Goal: Task Accomplishment & Management: Use online tool/utility

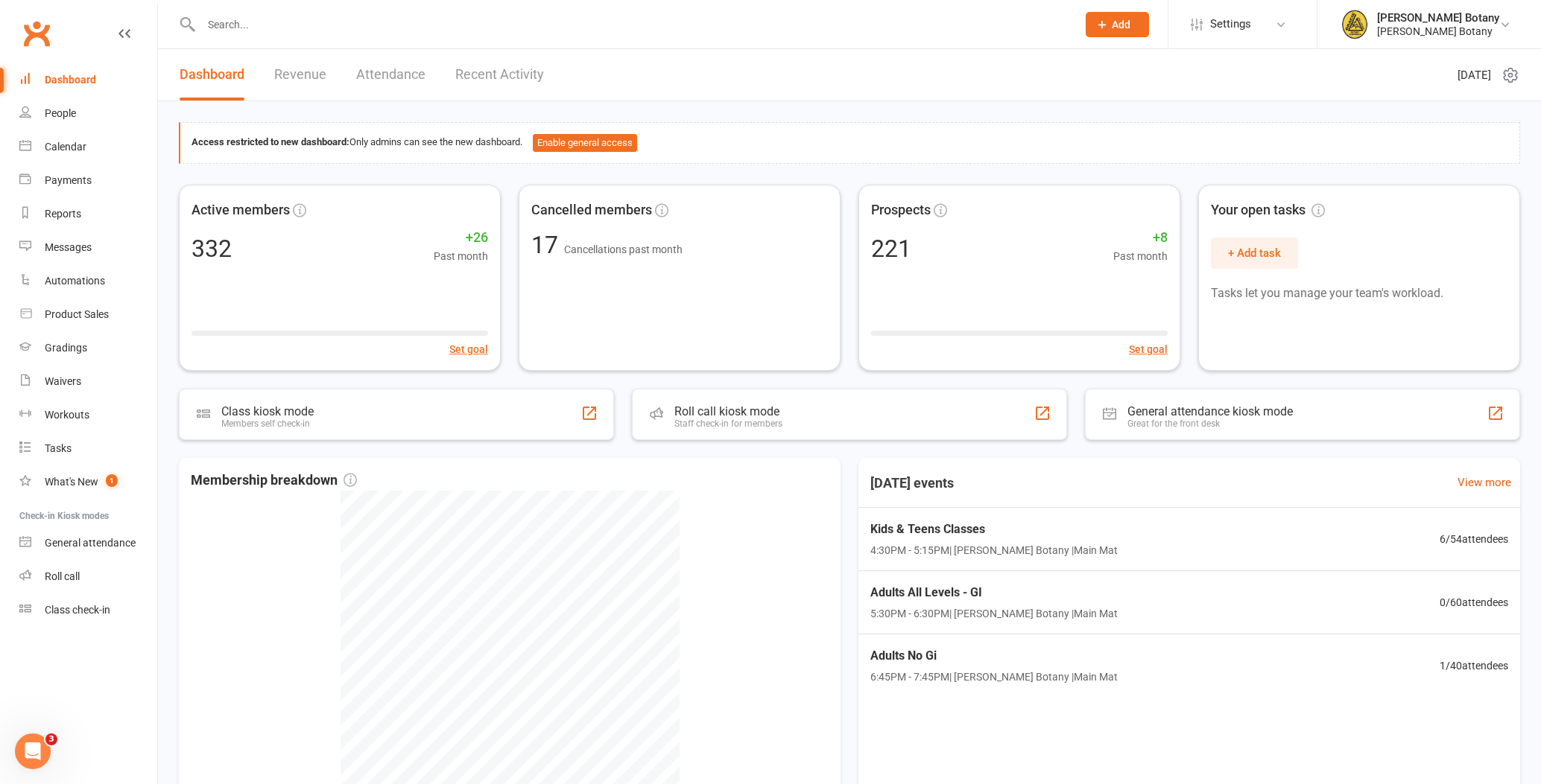
click at [231, 24] on input "text" at bounding box center [631, 24] width 869 height 21
click at [57, 577] on div "Roll call" at bounding box center [62, 576] width 35 height 12
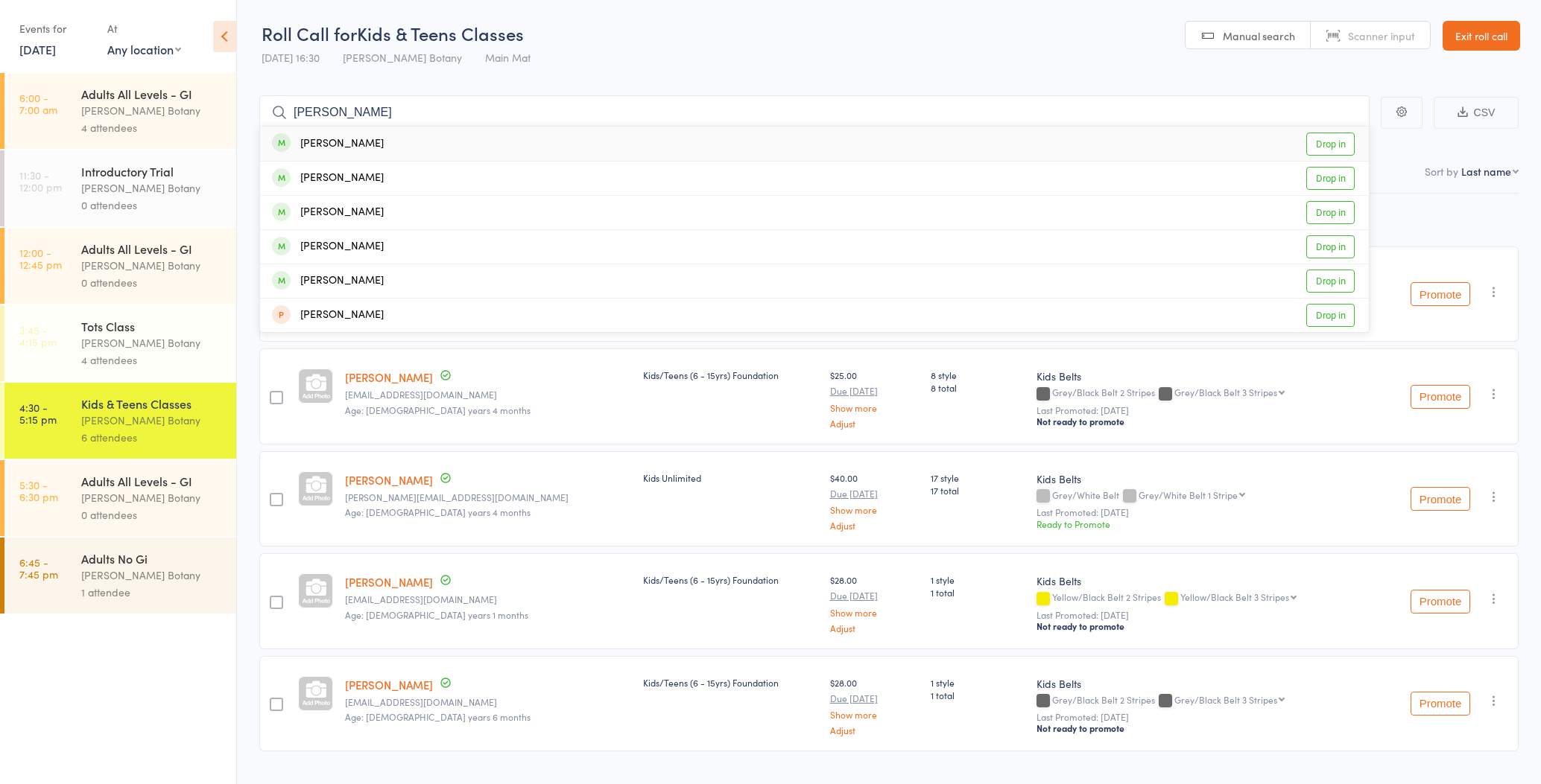
type input "grech"
click at [385, 140] on div "Mila Grech Drop in" at bounding box center [815, 144] width 1109 height 34
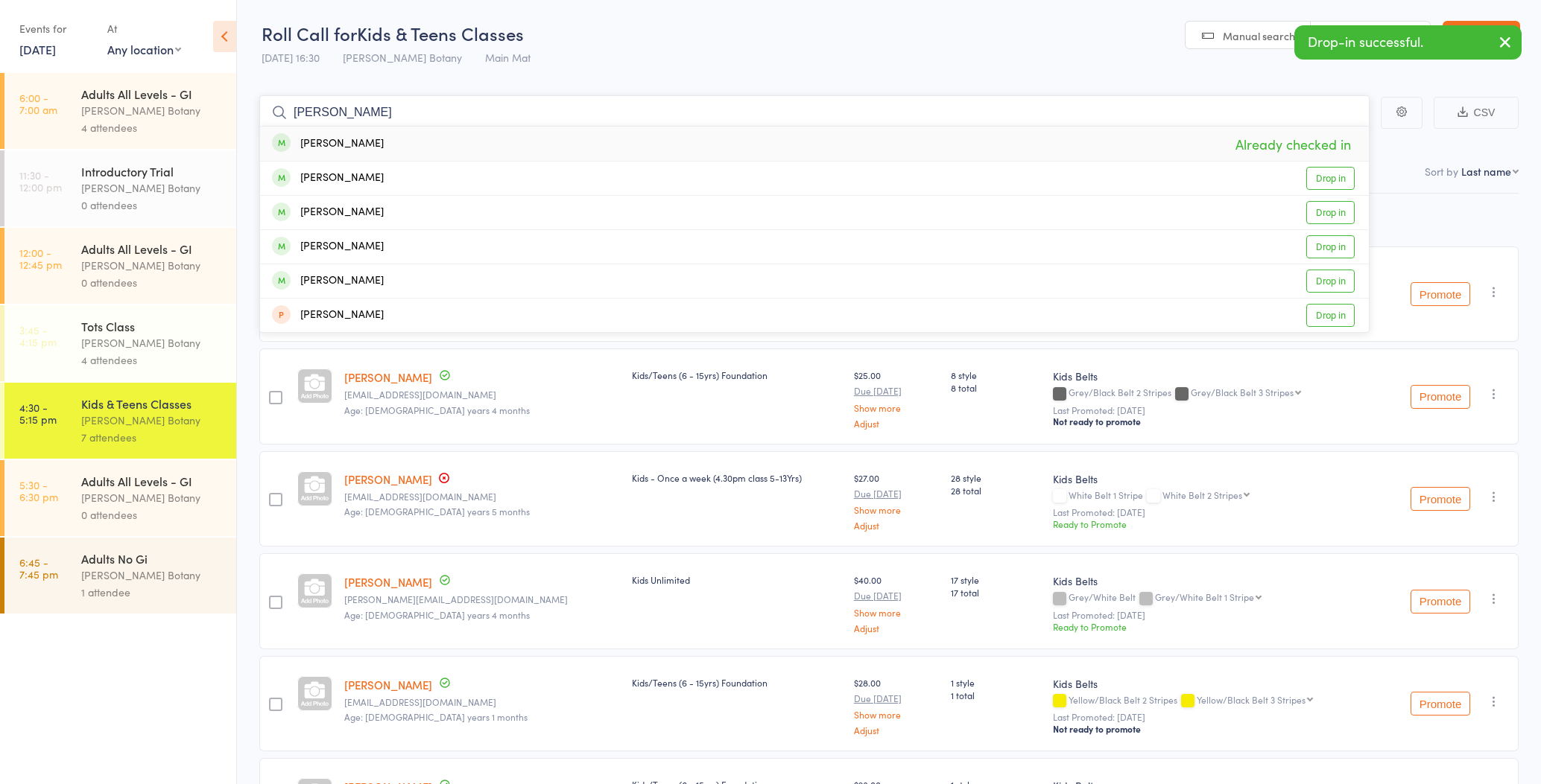
type input "Grech"
drag, startPoint x: 384, startPoint y: 140, endPoint x: 362, endPoint y: 164, distance: 32.6
click at [366, 174] on div "Oscar Grech Drop in" at bounding box center [815, 178] width 1109 height 34
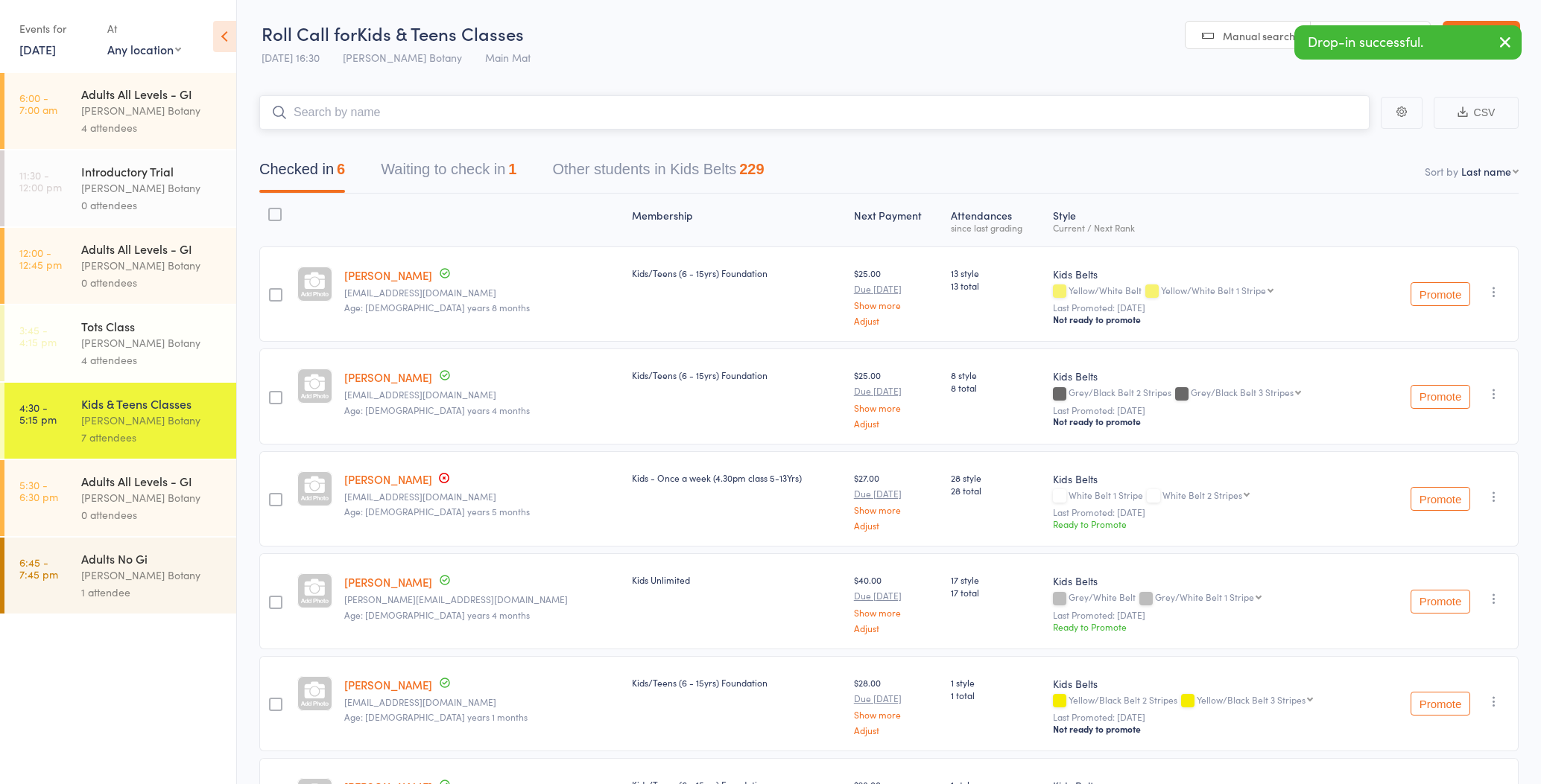
click at [355, 111] on input "search" at bounding box center [814, 112] width 1110 height 34
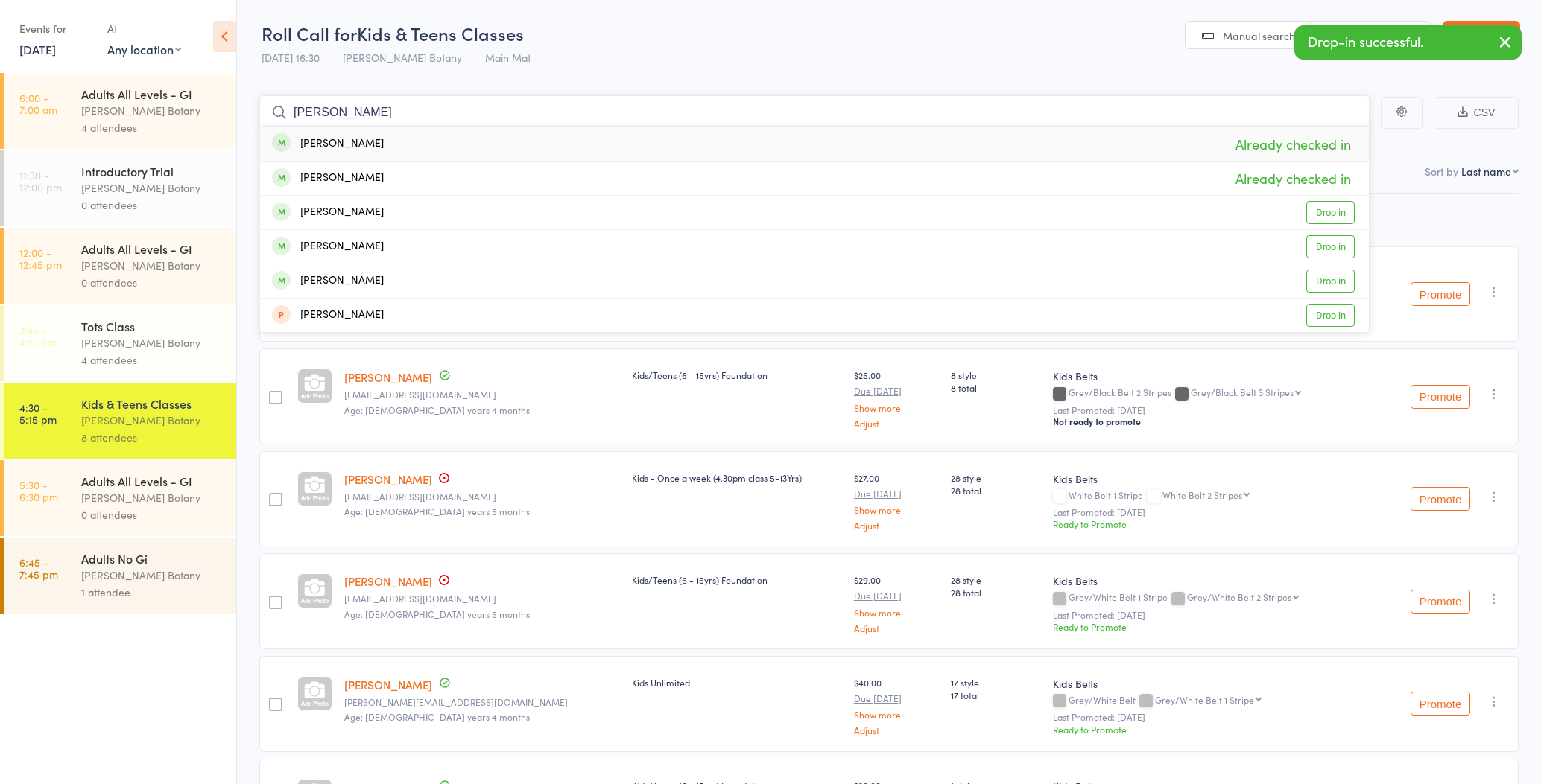
type input "Grech"
drag, startPoint x: 355, startPoint y: 111, endPoint x: 351, endPoint y: 210, distance: 99.1
click at [351, 210] on div "[PERSON_NAME]" at bounding box center [328, 213] width 112 height 17
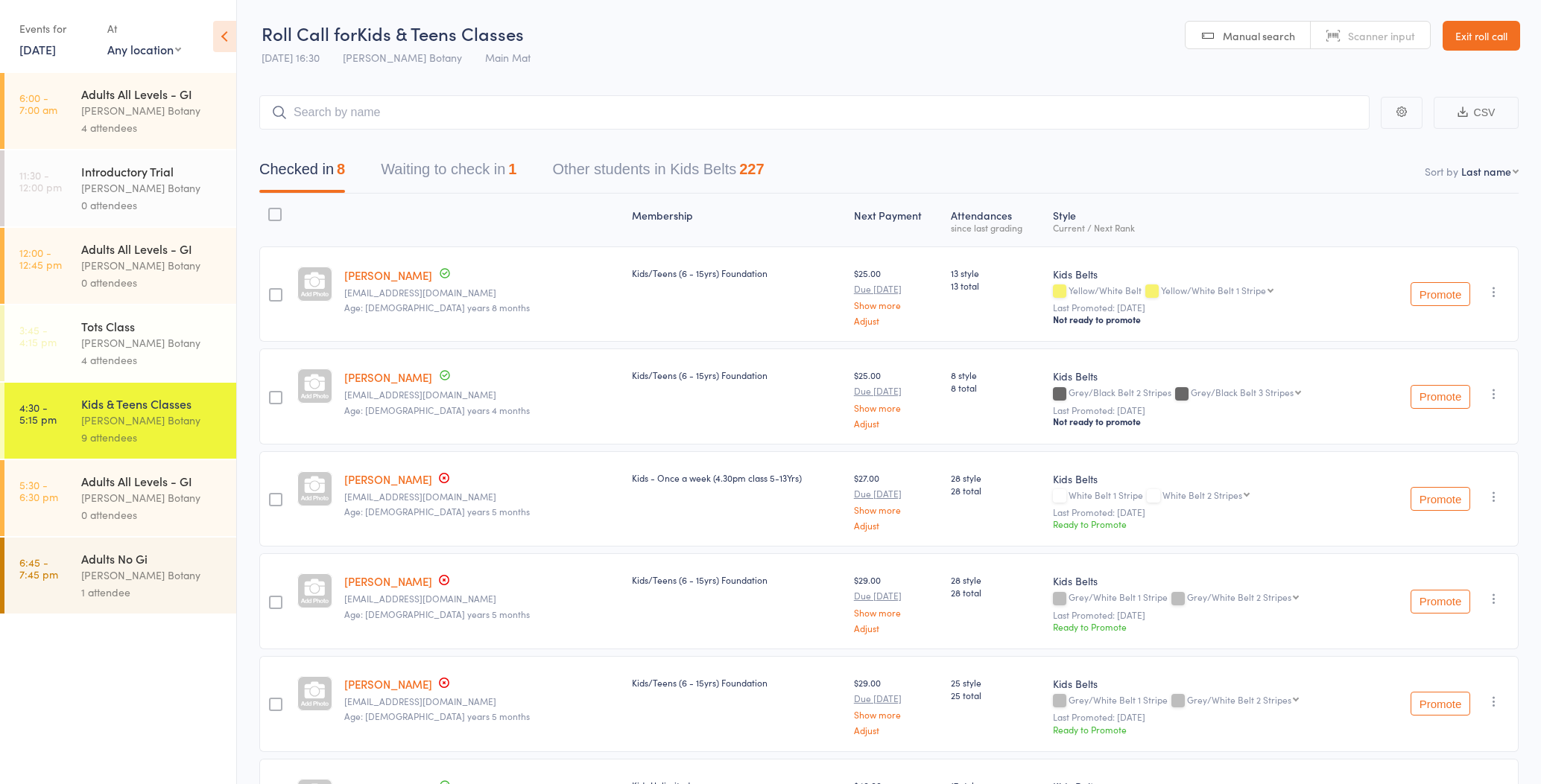
drag, startPoint x: 1489, startPoint y: 32, endPoint x: 1477, endPoint y: 37, distance: 13.0
click at [1488, 32] on link "Exit roll call" at bounding box center [1481, 35] width 77 height 30
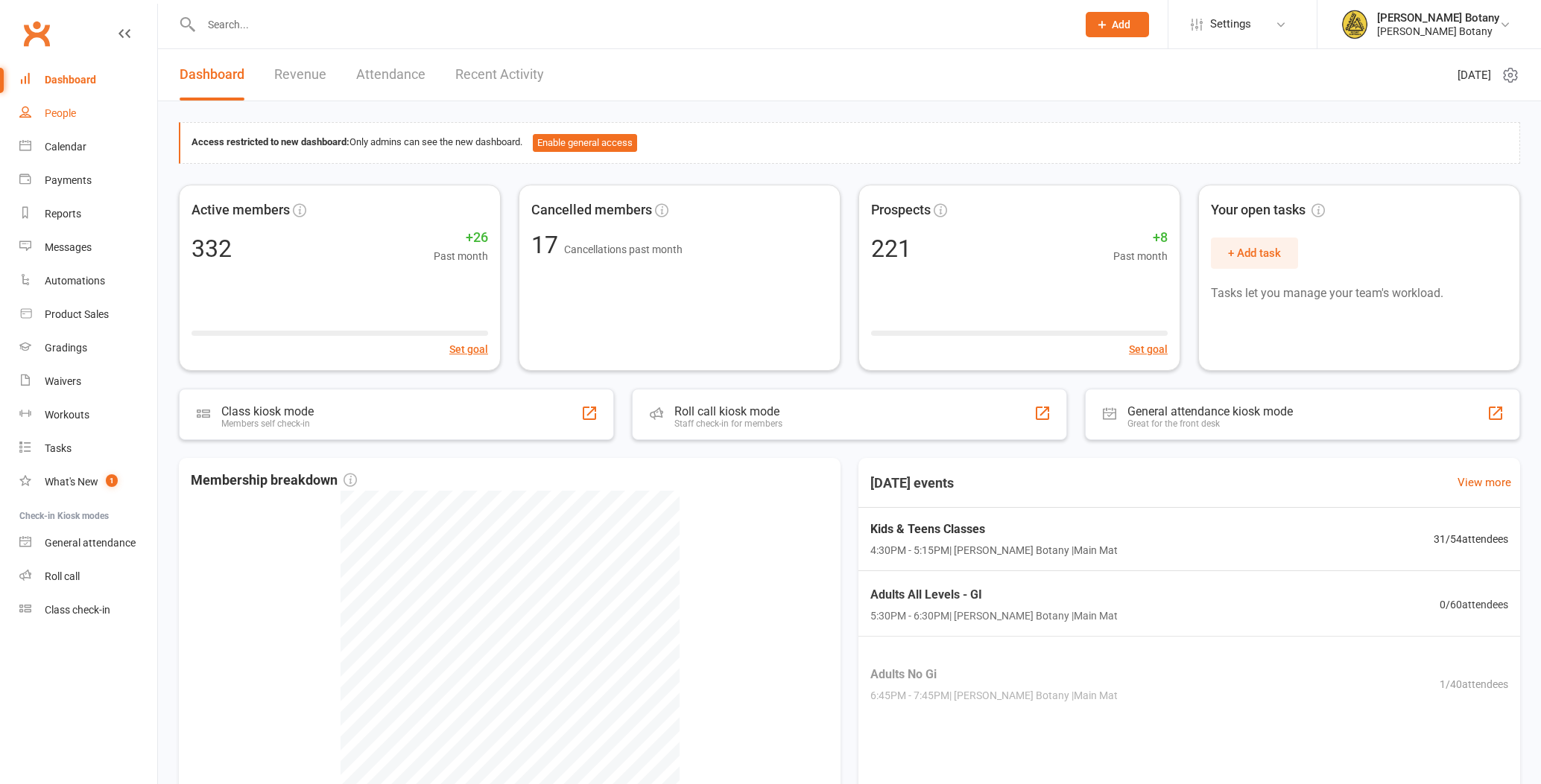
click at [53, 111] on div "People" at bounding box center [60, 113] width 31 height 12
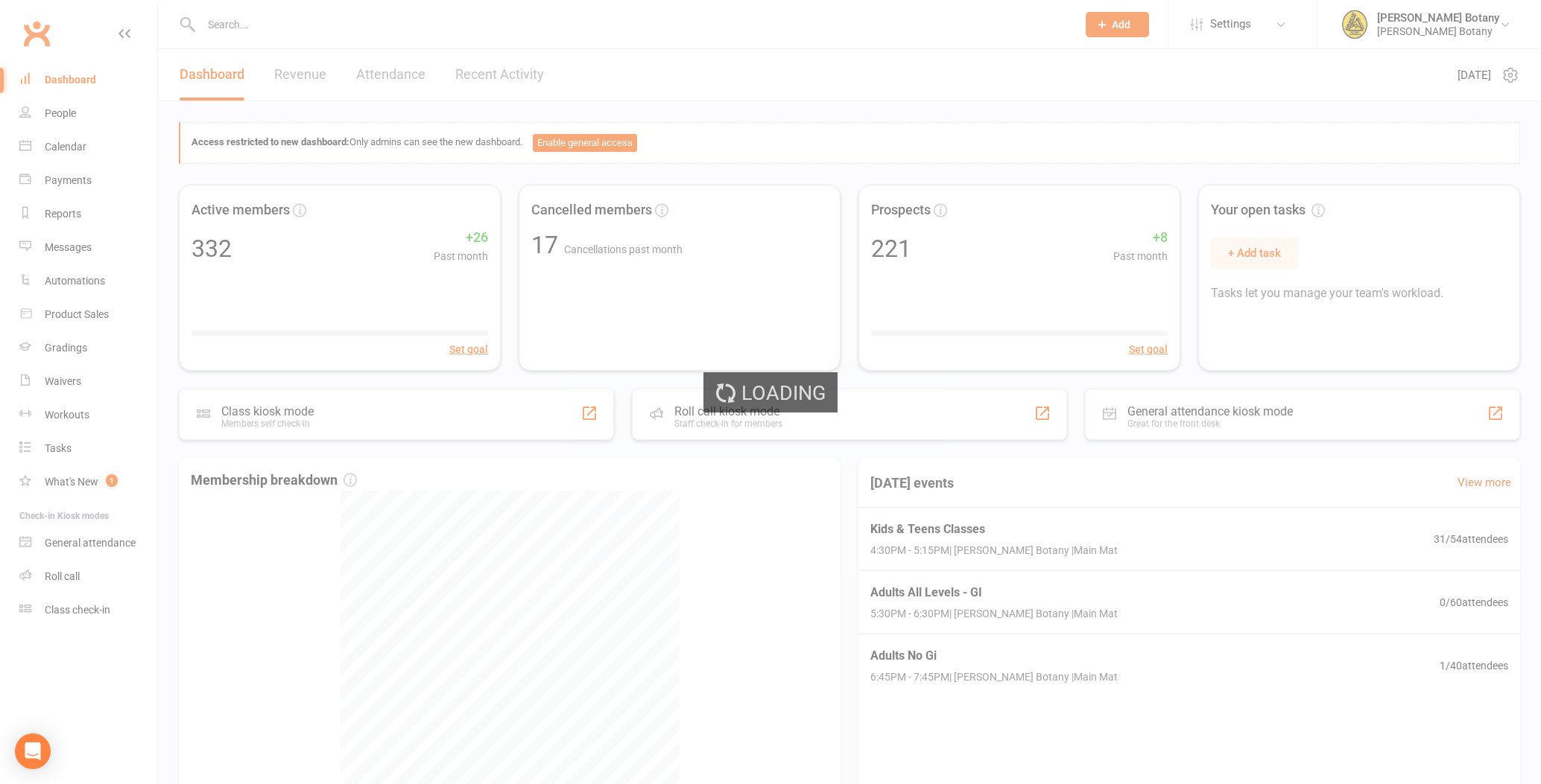
select select "100"
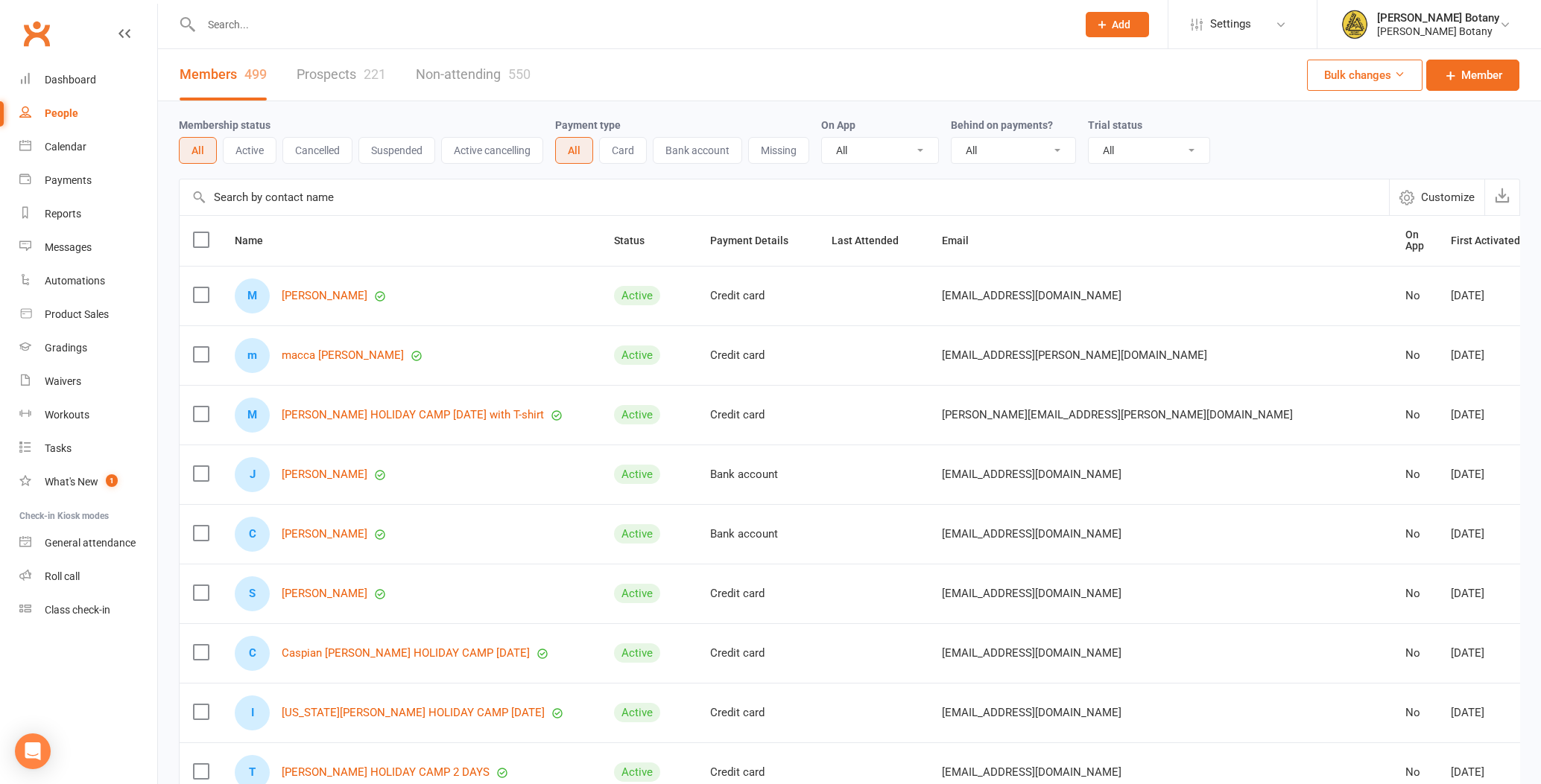
click at [252, 26] on input "text" at bounding box center [631, 24] width 869 height 21
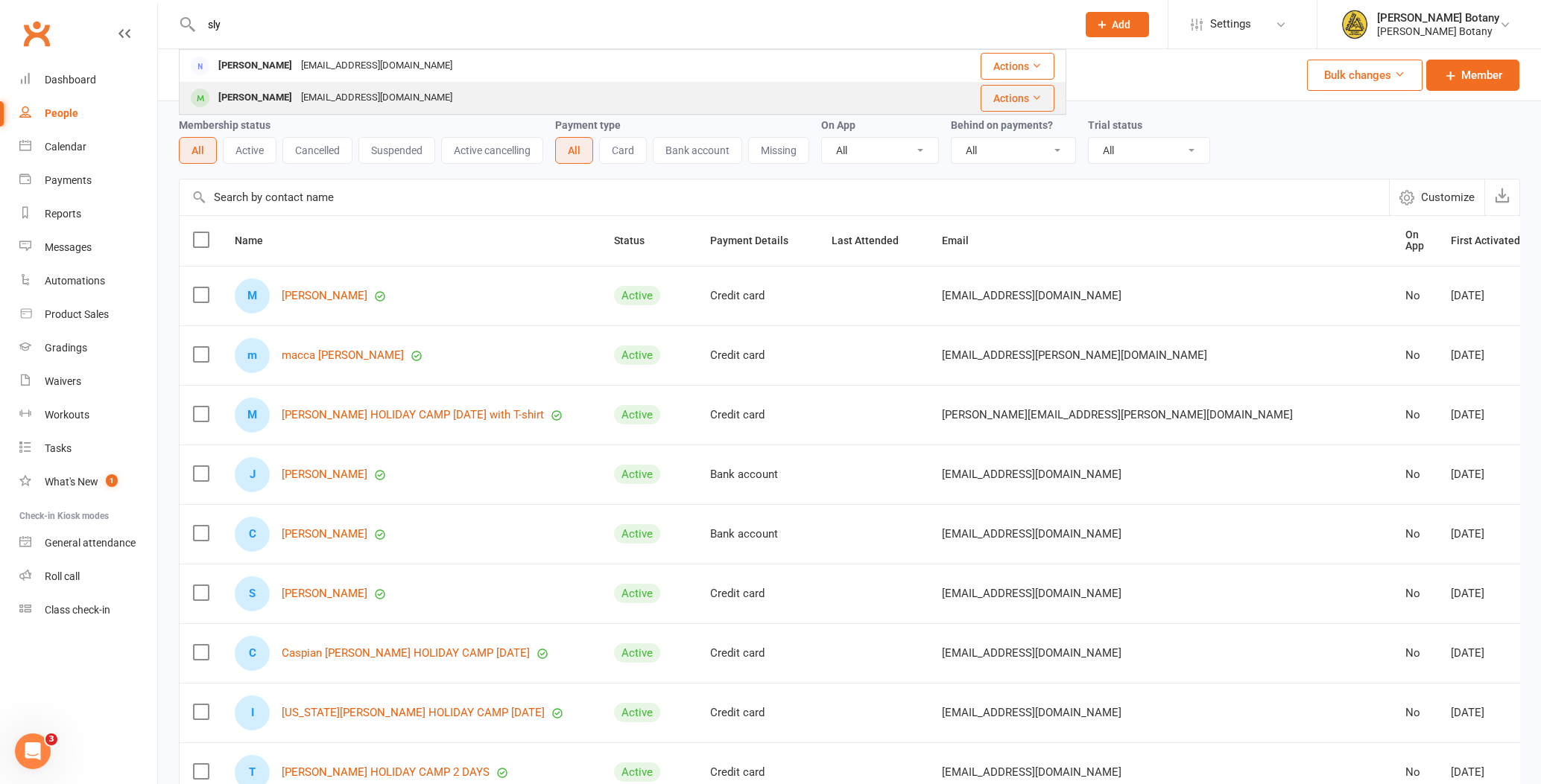
type input "sly"
click at [297, 94] on div "[EMAIL_ADDRESS][DOMAIN_NAME]" at bounding box center [376, 98] width 160 height 21
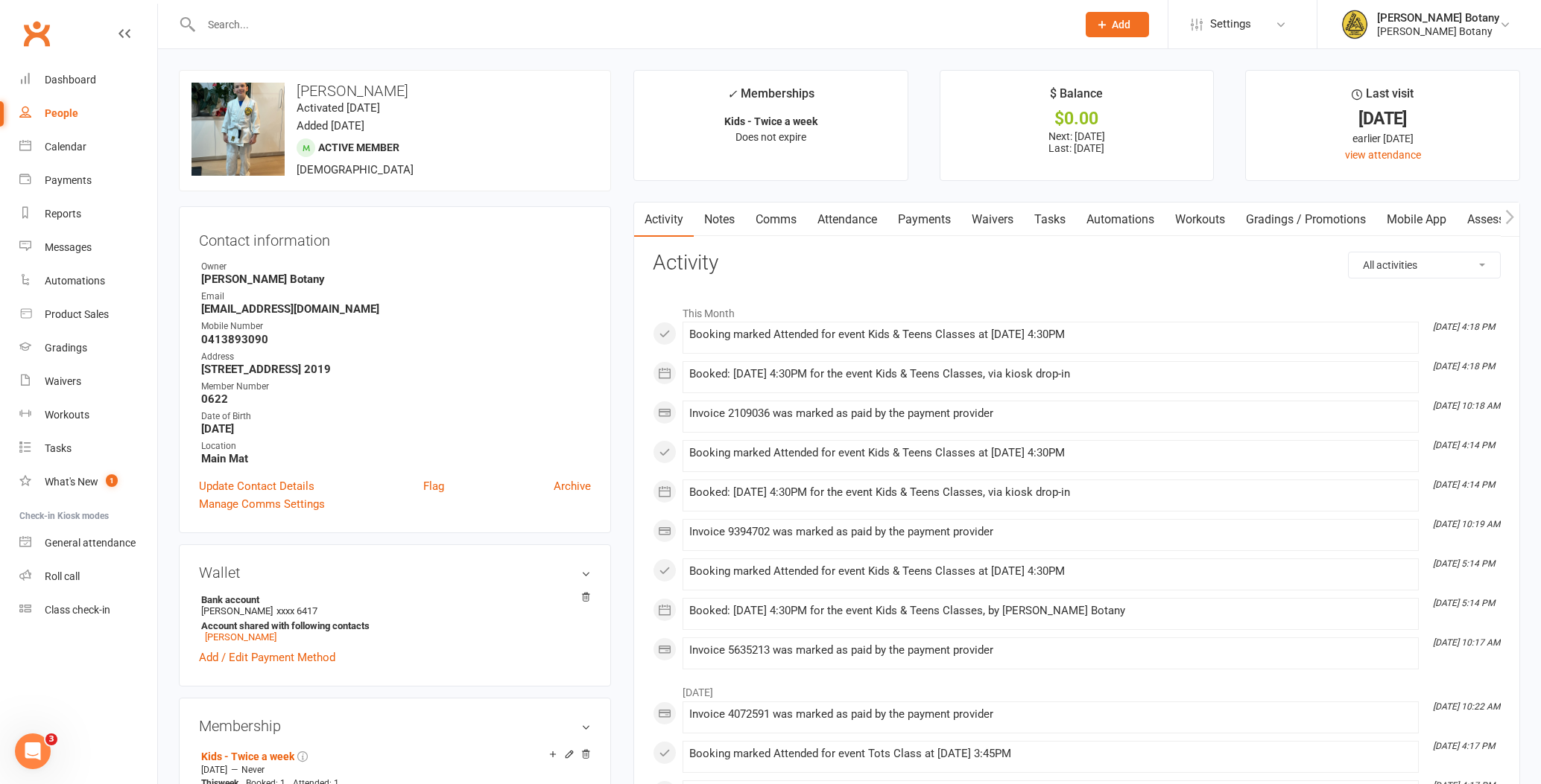
click at [941, 221] on link "Payments" at bounding box center [924, 220] width 74 height 34
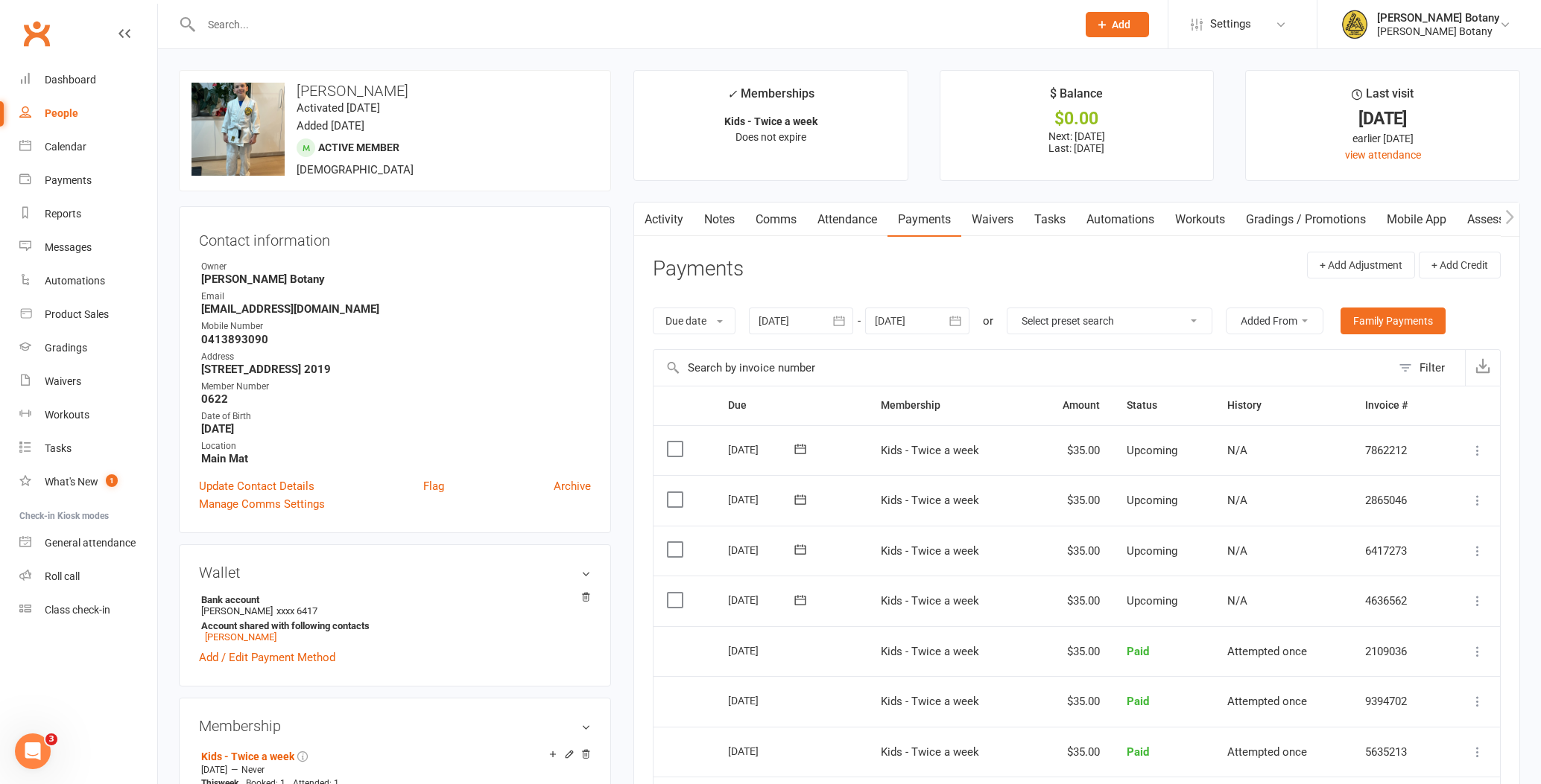
scroll to position [57, 0]
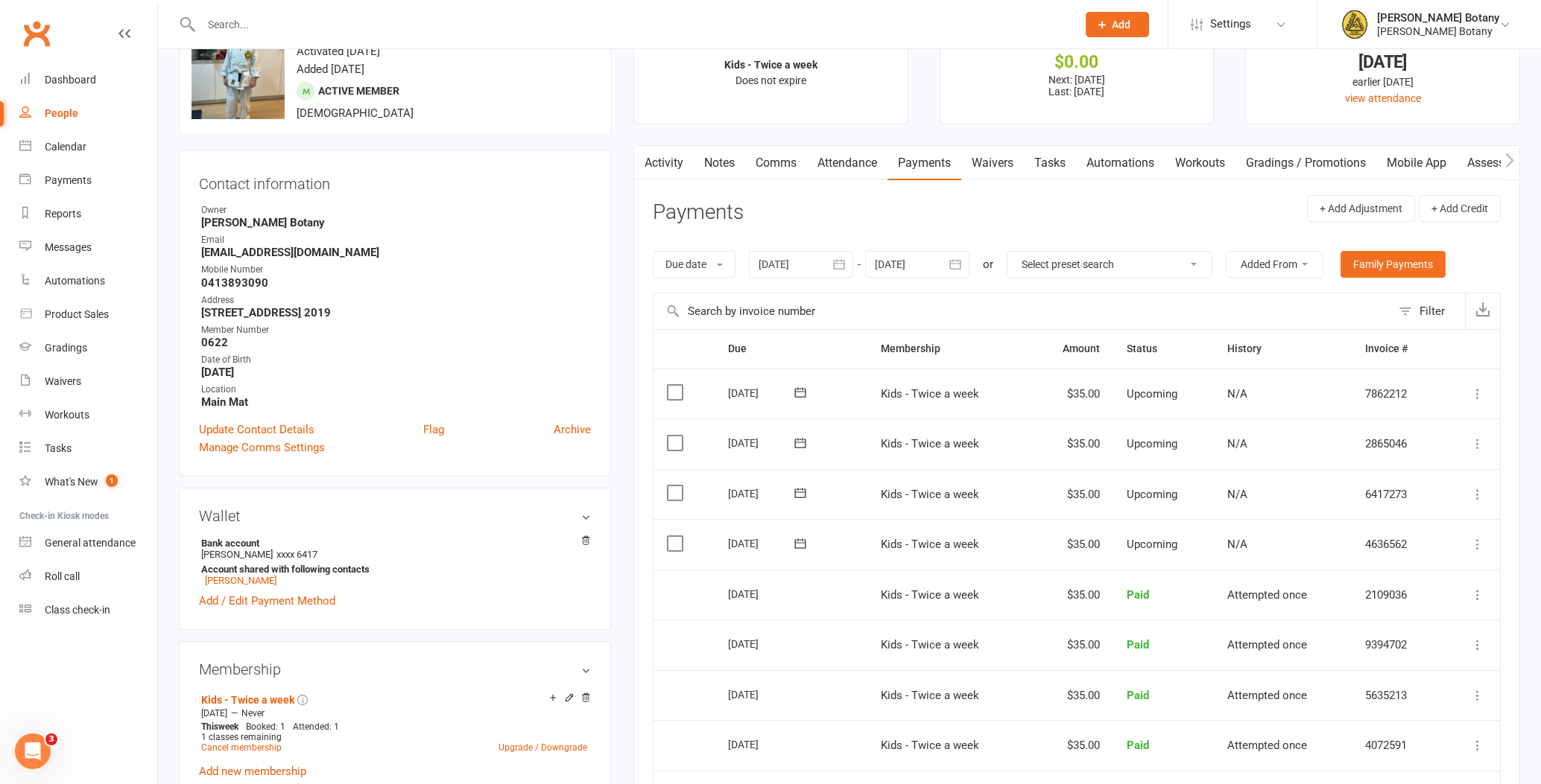
click at [1476, 537] on icon at bounding box center [1478, 544] width 15 height 15
click at [1394, 677] on link "Change amount" at bounding box center [1398, 692] width 176 height 30
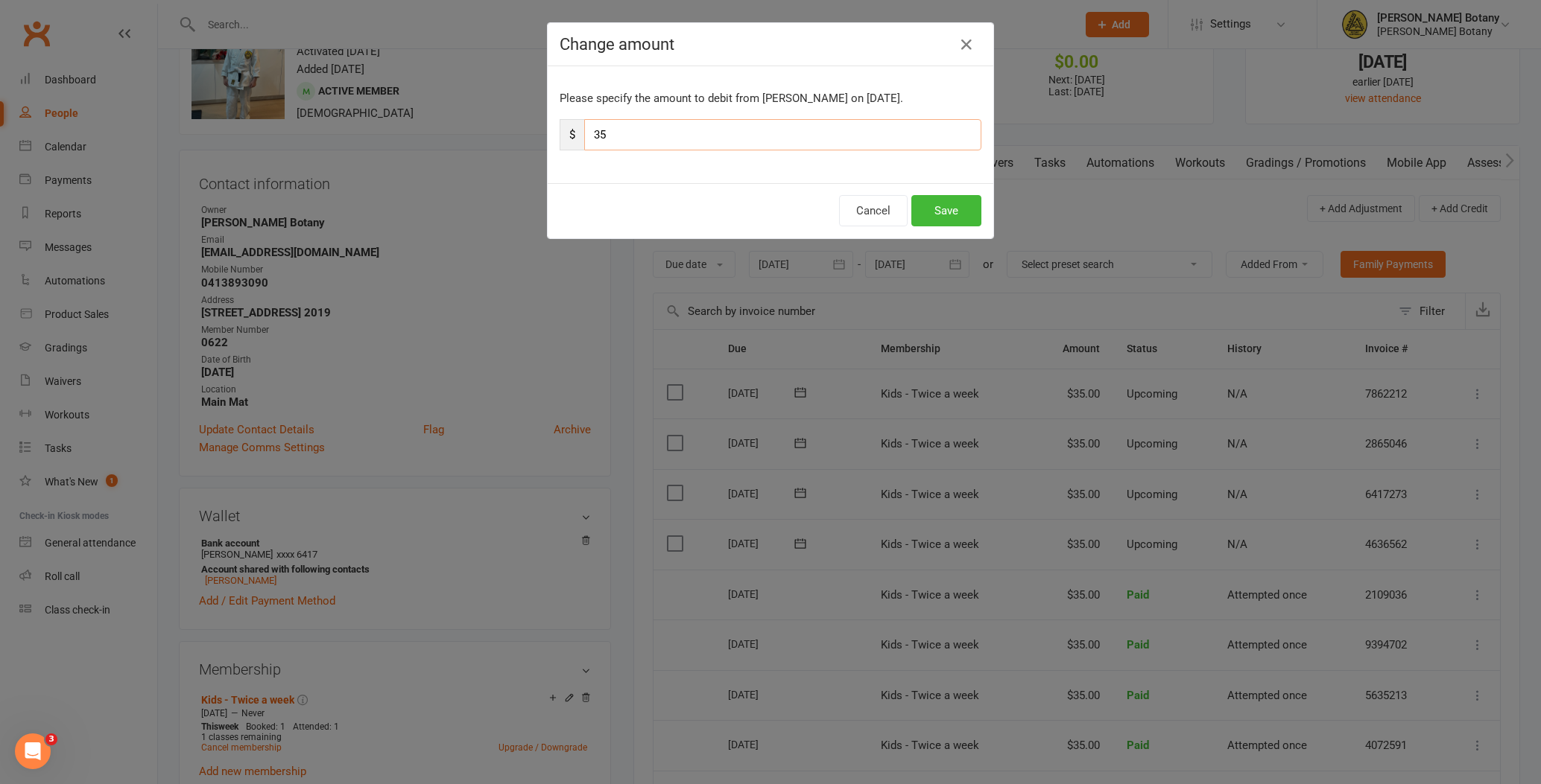
click at [602, 136] on input "35" at bounding box center [782, 135] width 397 height 31
type input "85"
click at [945, 213] on button "Save" at bounding box center [945, 211] width 70 height 31
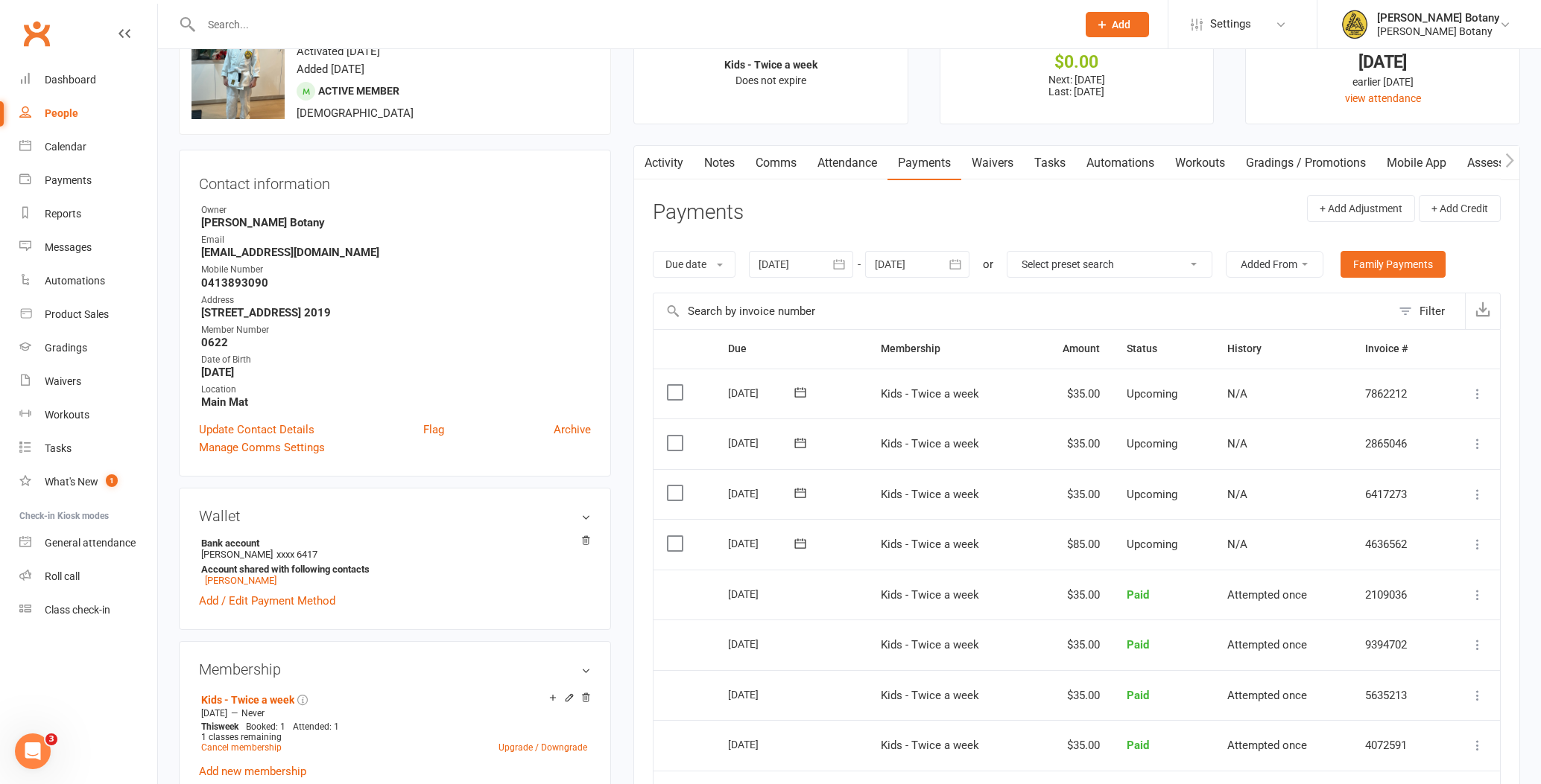
click at [416, 22] on input "text" at bounding box center [631, 24] width 869 height 21
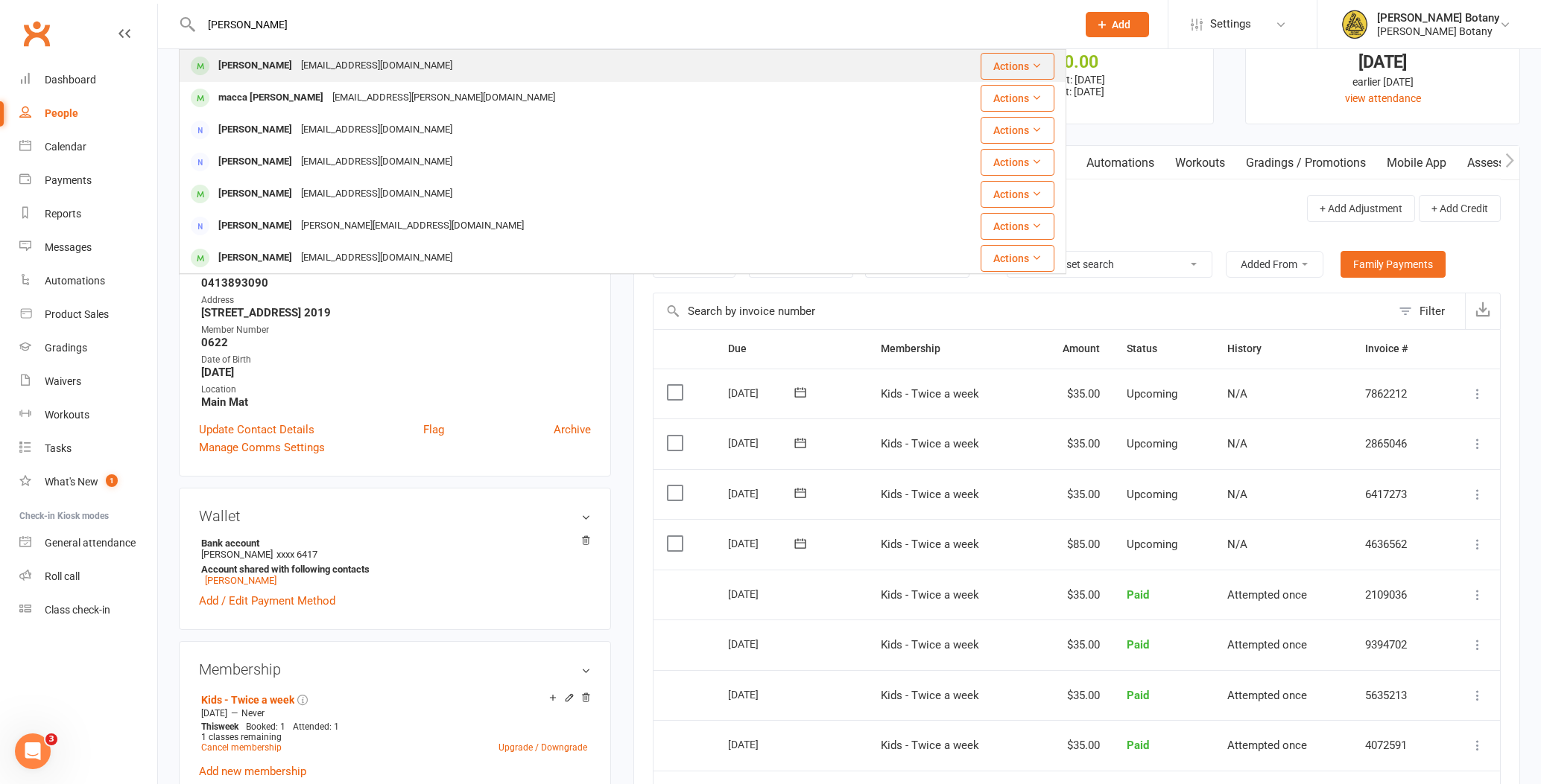
type input "hassan"
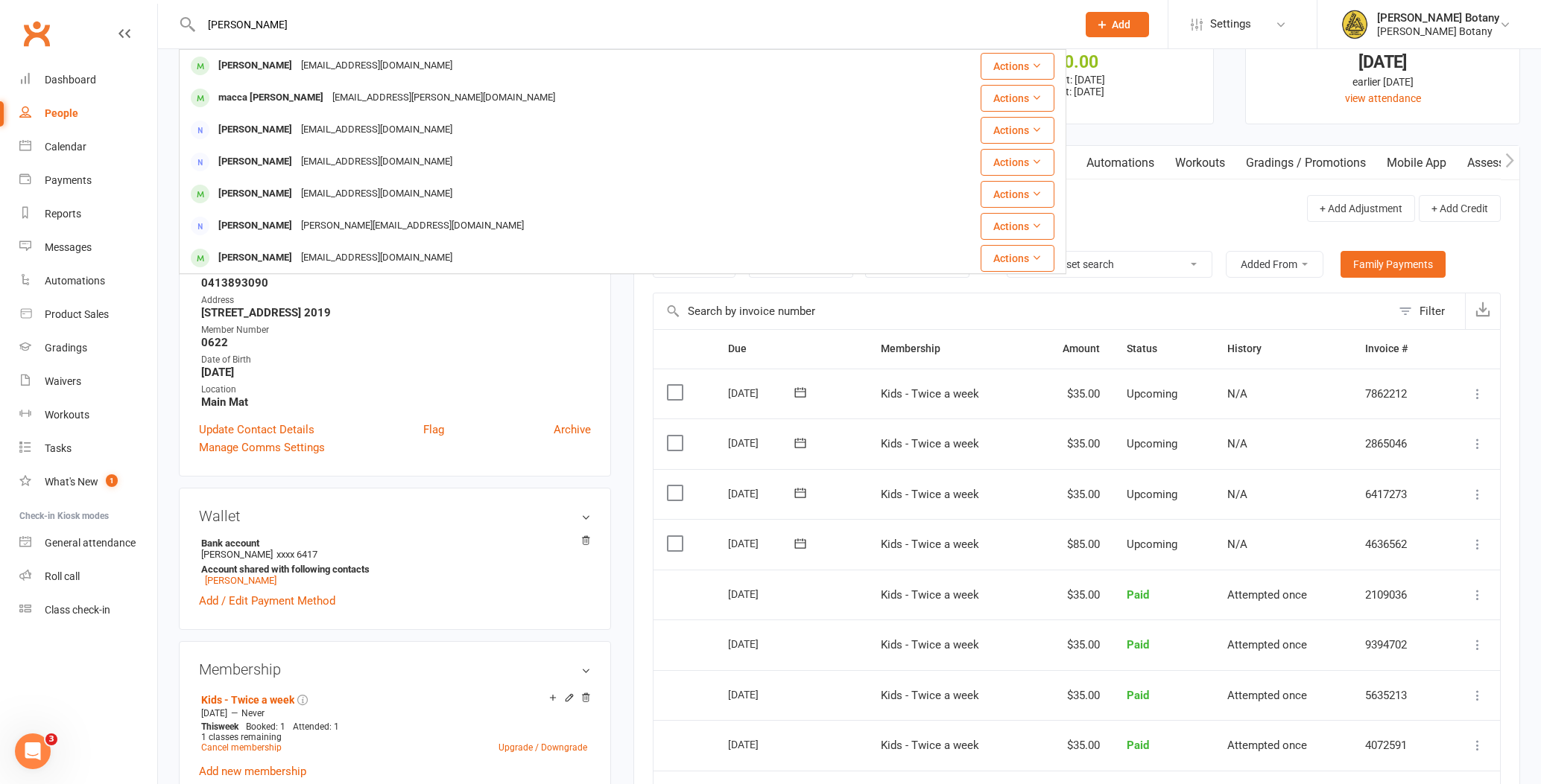
click at [324, 68] on div "Hasangonul668@gmail.com" at bounding box center [376, 66] width 160 height 21
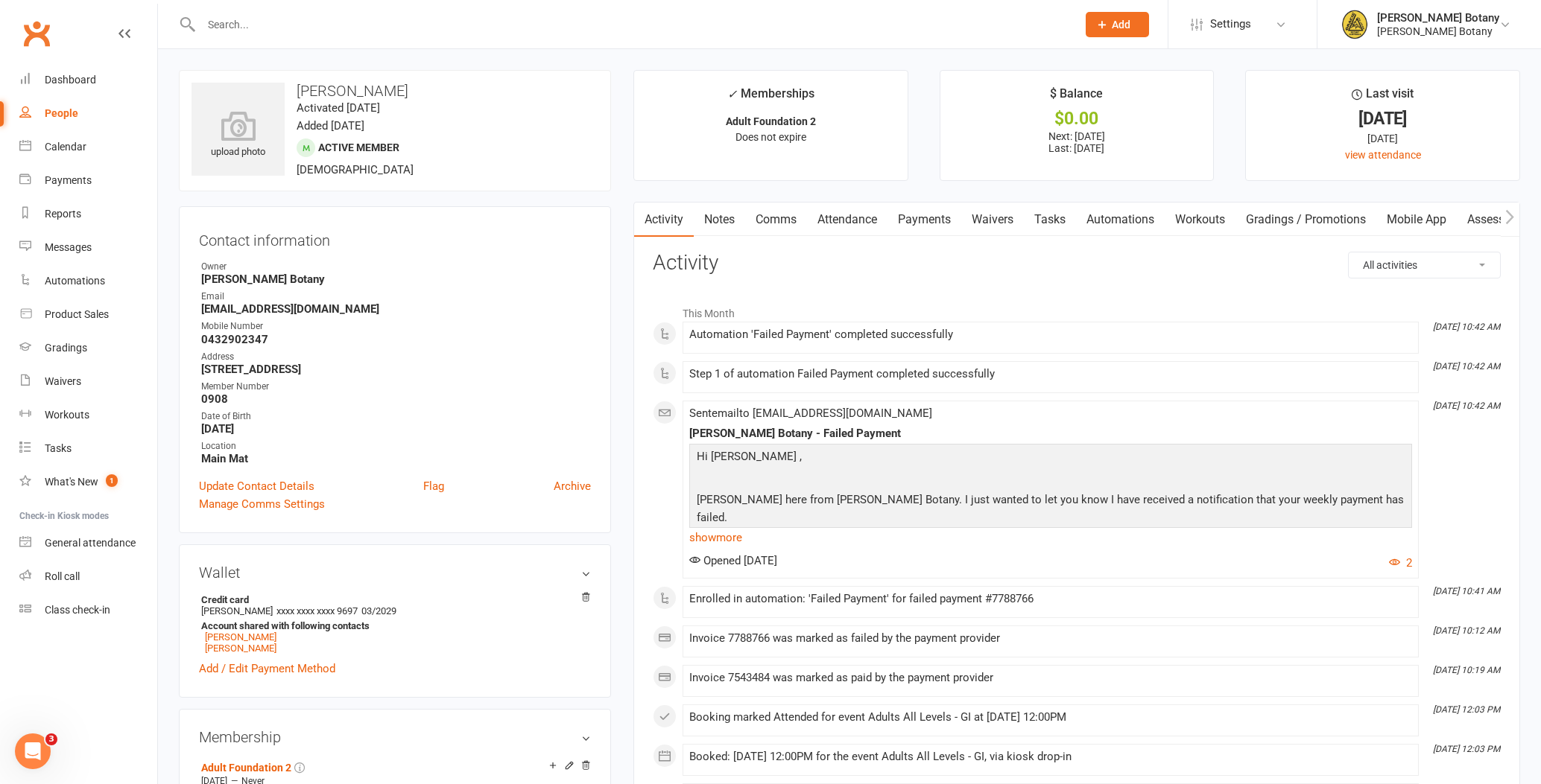
click at [926, 217] on link "Payments" at bounding box center [924, 220] width 74 height 34
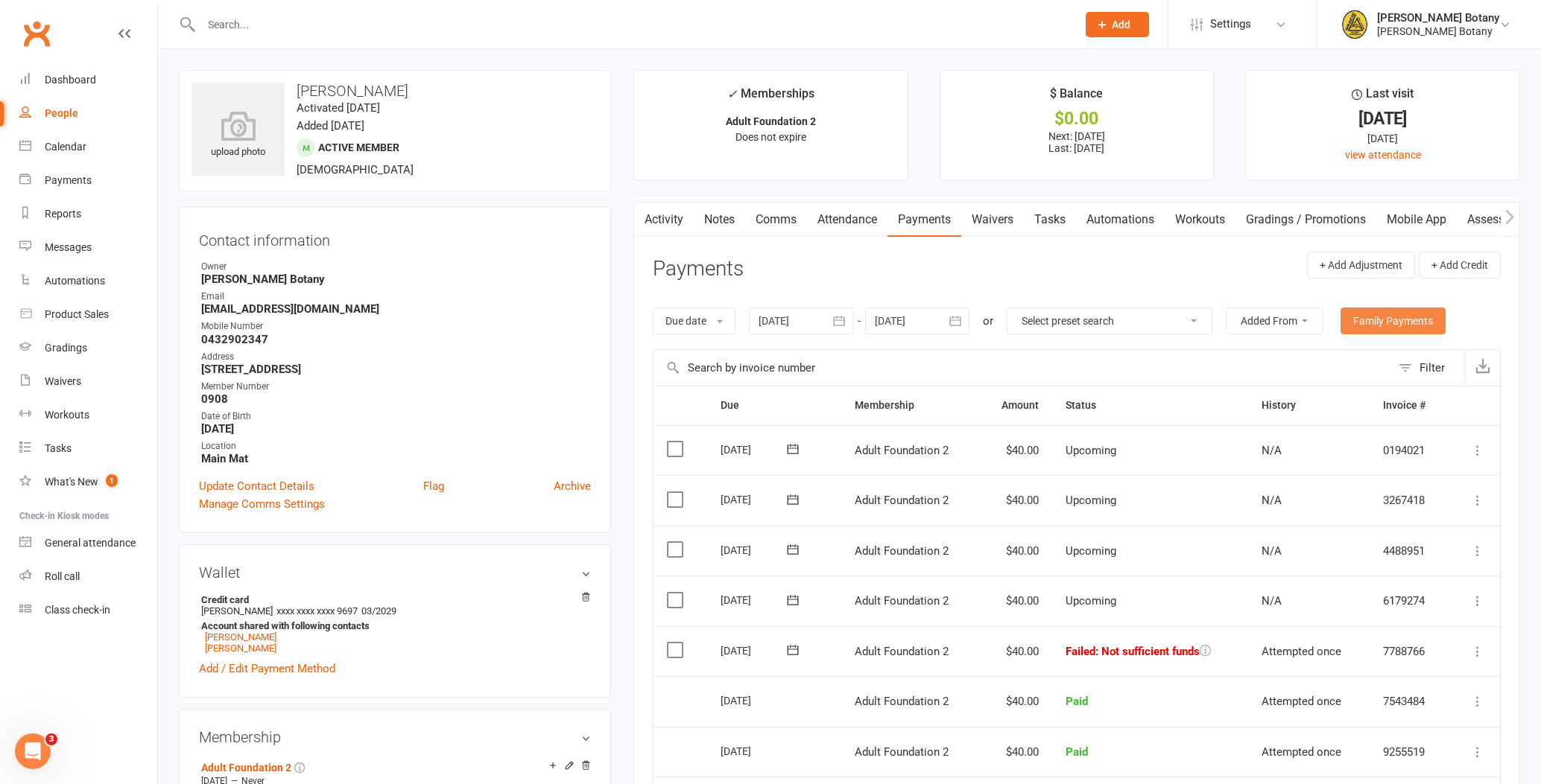
click at [1396, 325] on link "Family Payments" at bounding box center [1393, 321] width 105 height 27
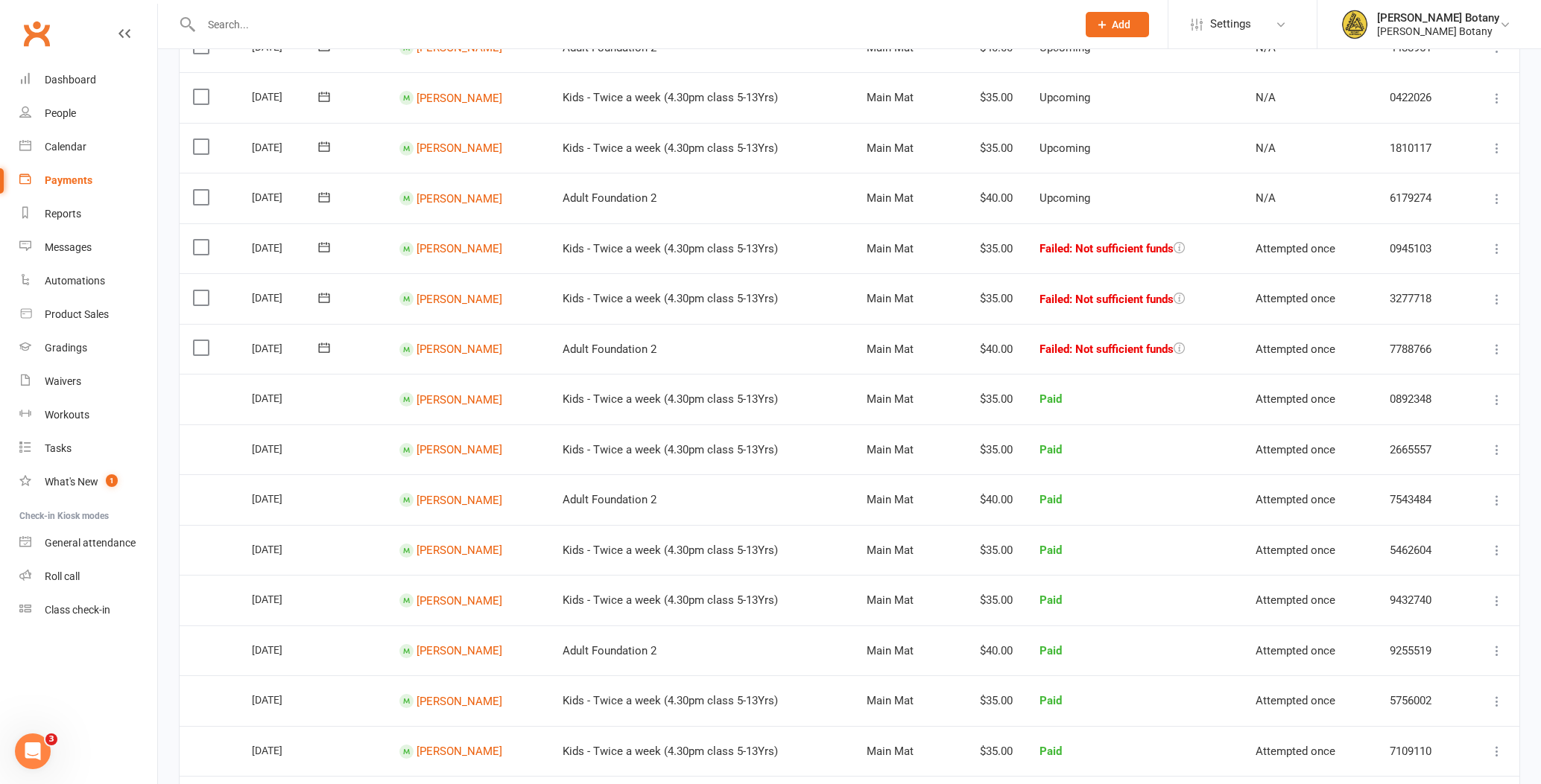
scroll to position [619, 0]
click at [1497, 242] on icon at bounding box center [1497, 250] width 15 height 15
click at [1451, 293] on link "Mark as Paid (POS)" at bounding box center [1432, 308] width 148 height 30
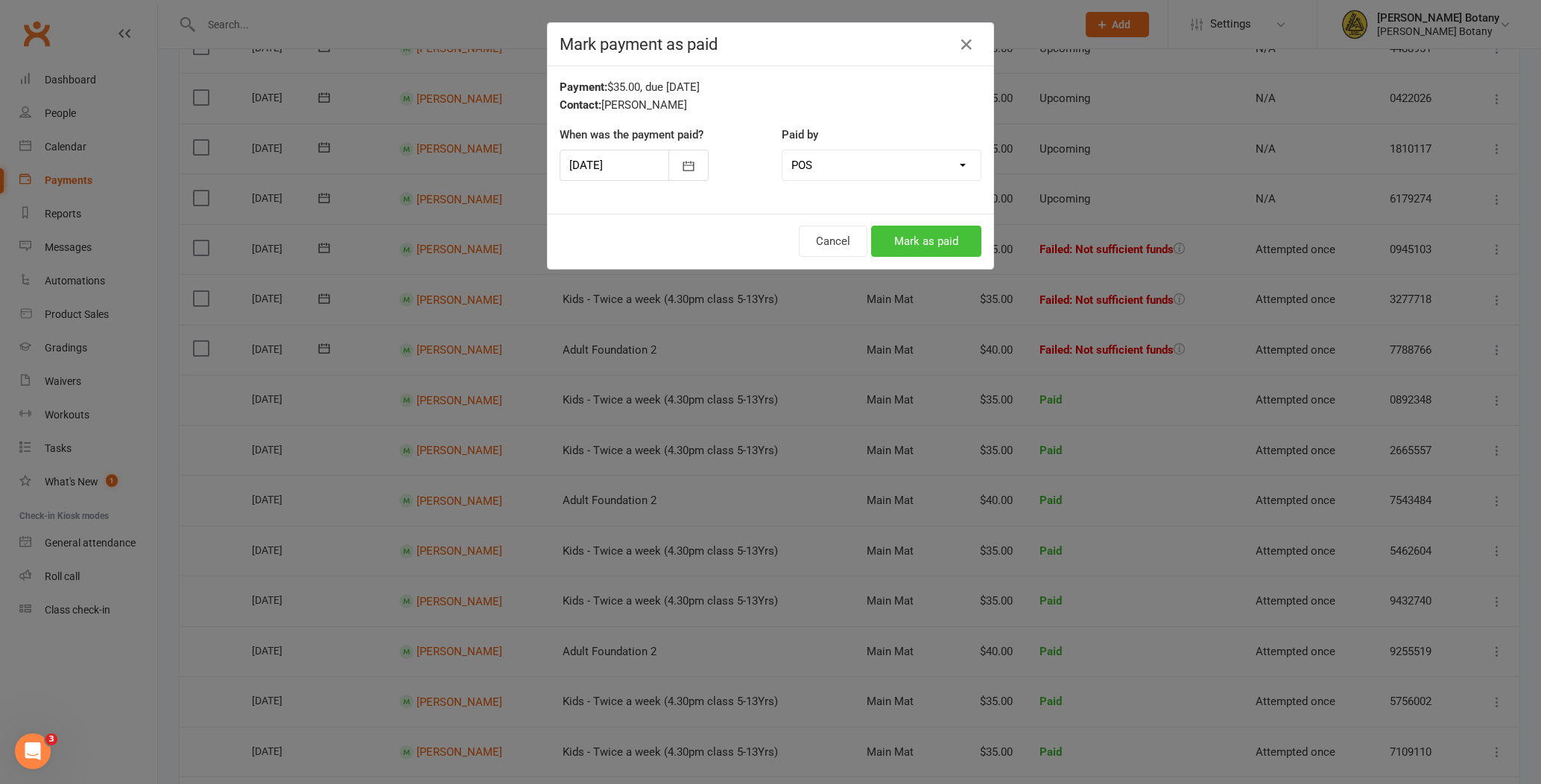
click at [905, 242] on button "Mark as paid" at bounding box center [926, 241] width 110 height 31
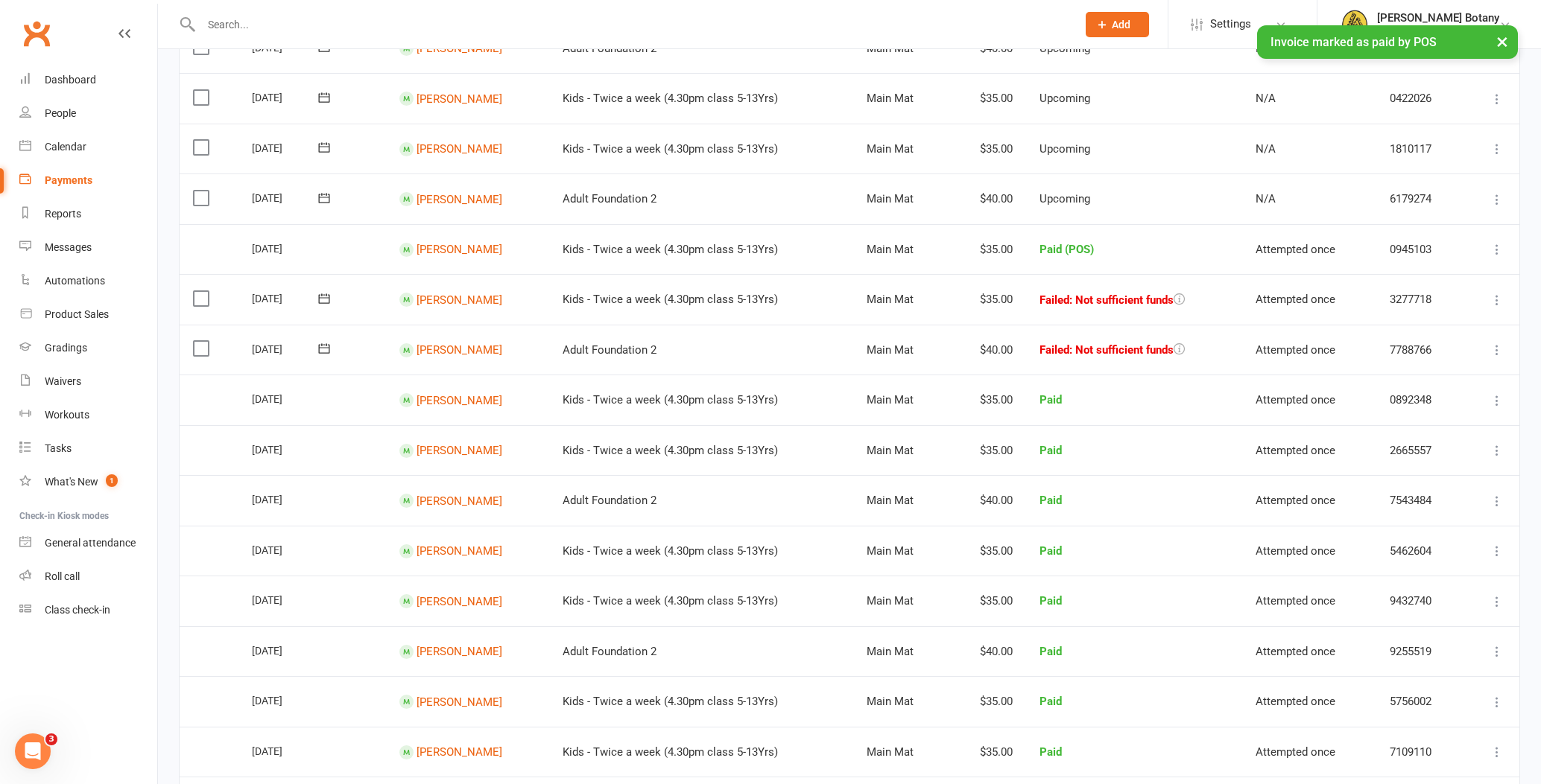
click at [1494, 292] on icon at bounding box center [1497, 300] width 15 height 15
click at [1466, 344] on link "Mark as Paid (POS)" at bounding box center [1432, 359] width 148 height 30
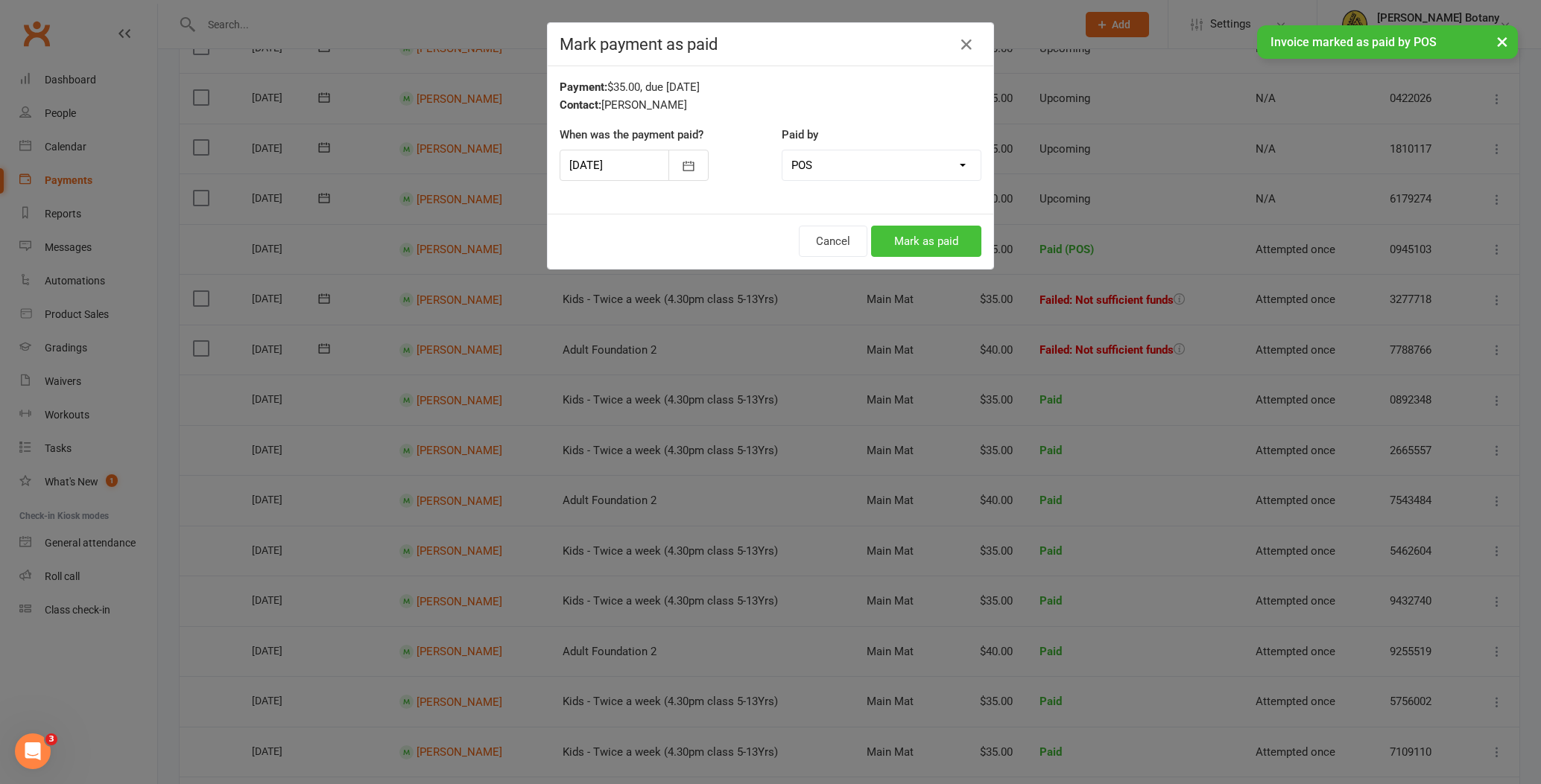
click at [962, 250] on button "Mark as paid" at bounding box center [926, 241] width 110 height 31
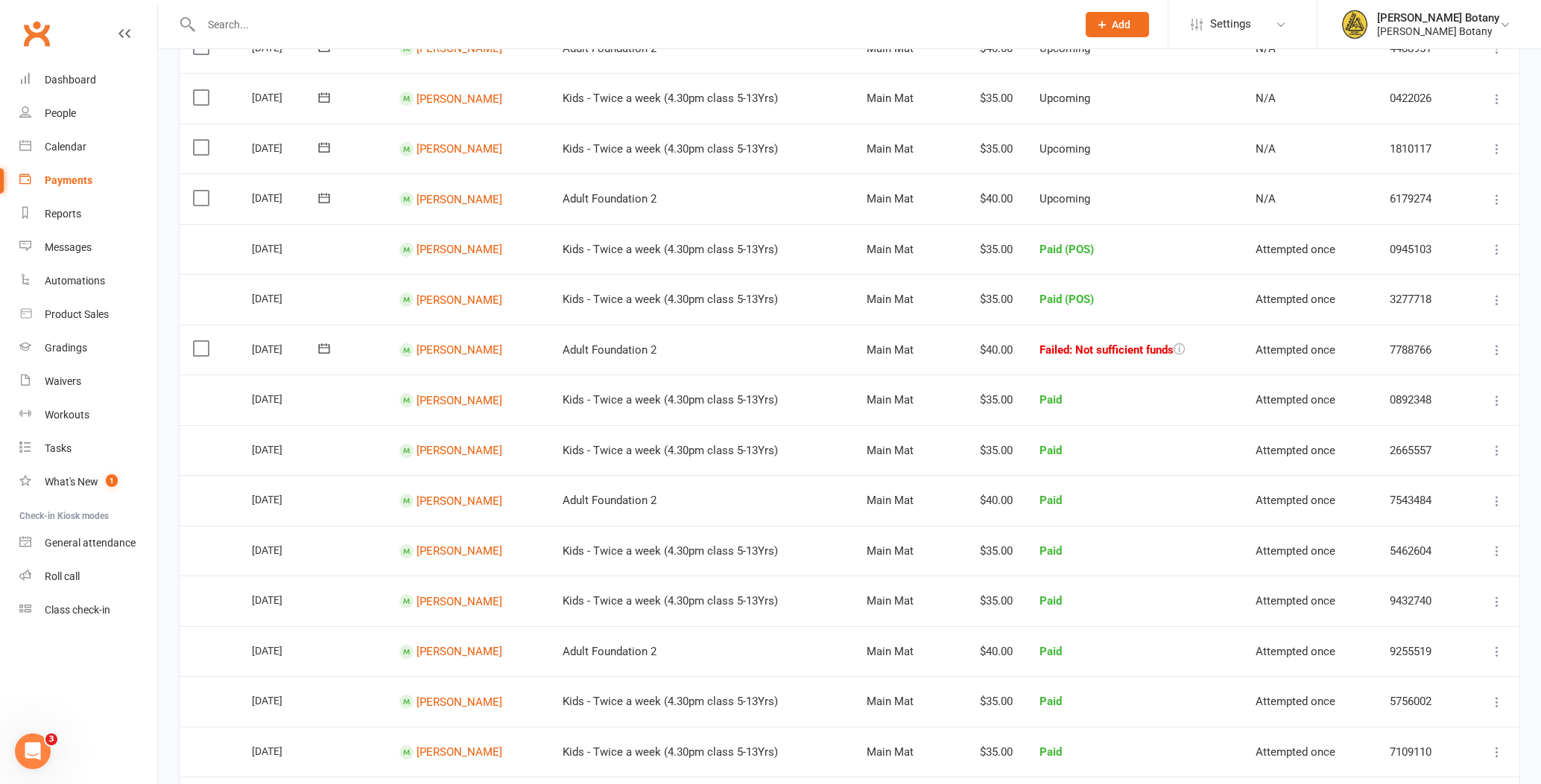
click at [1494, 342] on icon at bounding box center [1497, 350] width 15 height 15
click at [1468, 394] on link "Mark as Paid (POS)" at bounding box center [1432, 409] width 148 height 30
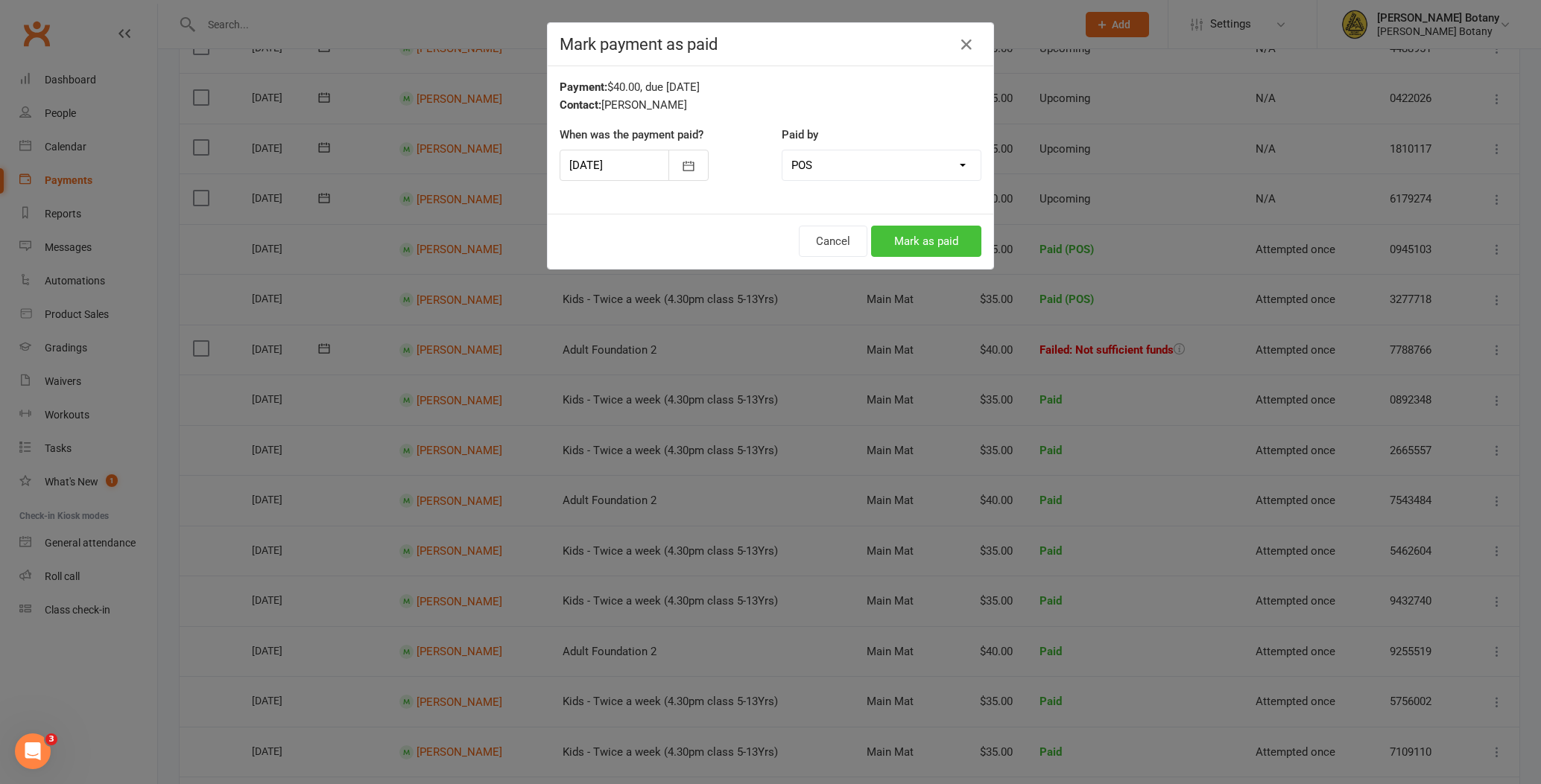
click at [914, 243] on button "Mark as paid" at bounding box center [926, 241] width 110 height 31
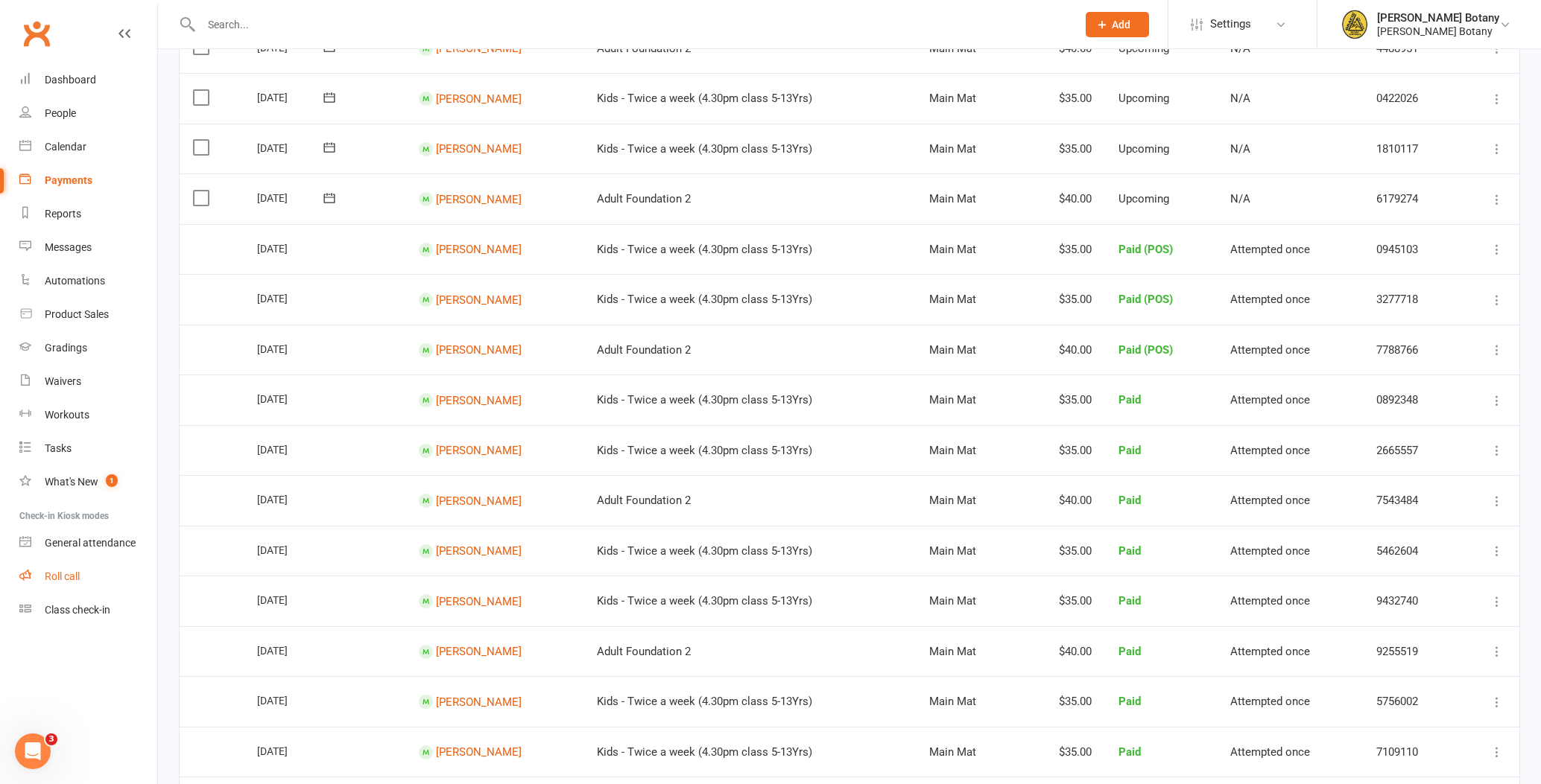
click at [50, 566] on link "Roll call" at bounding box center [89, 576] width 138 height 34
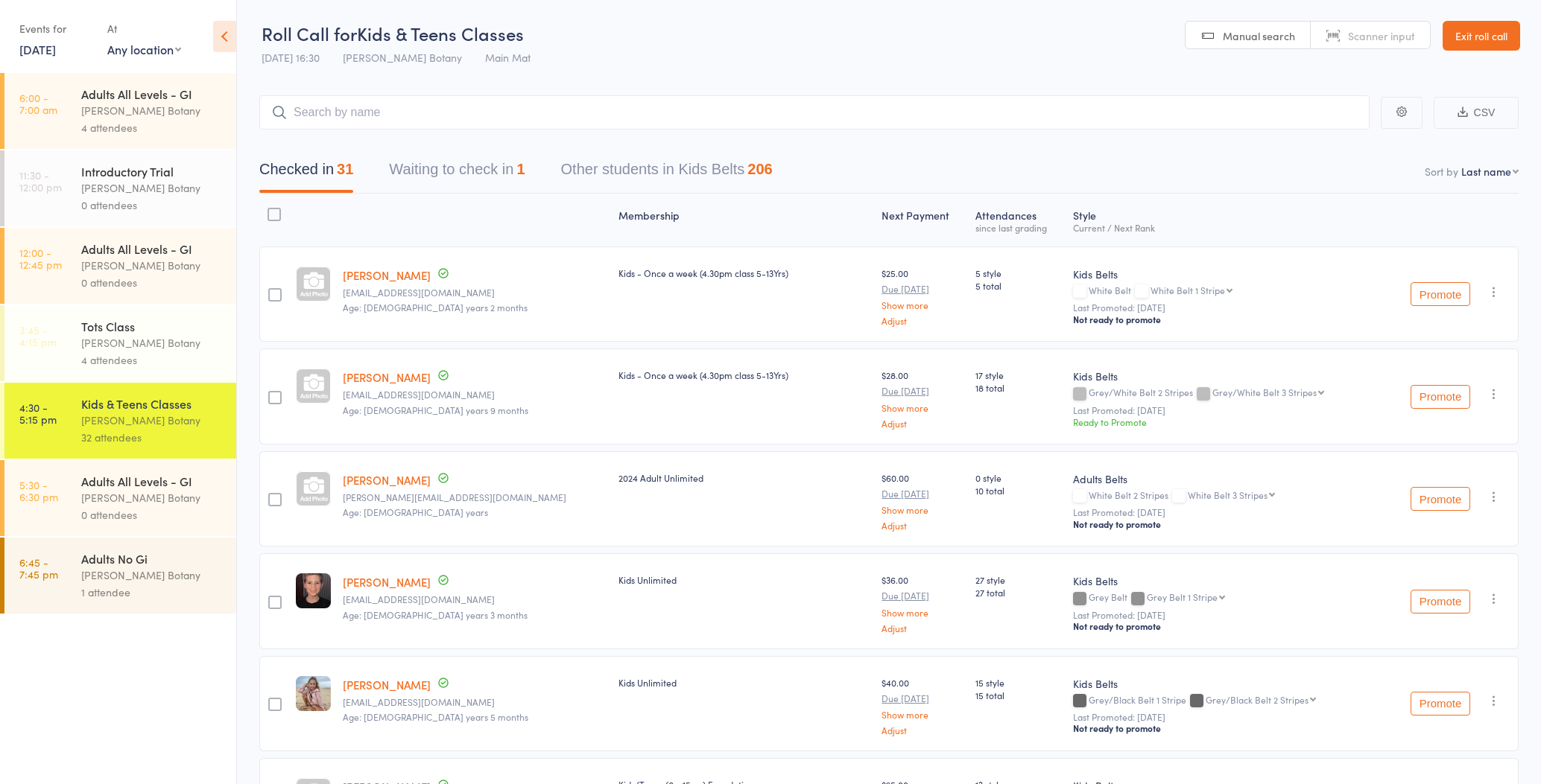
click at [475, 174] on button "Waiting to check in 1" at bounding box center [456, 173] width 136 height 39
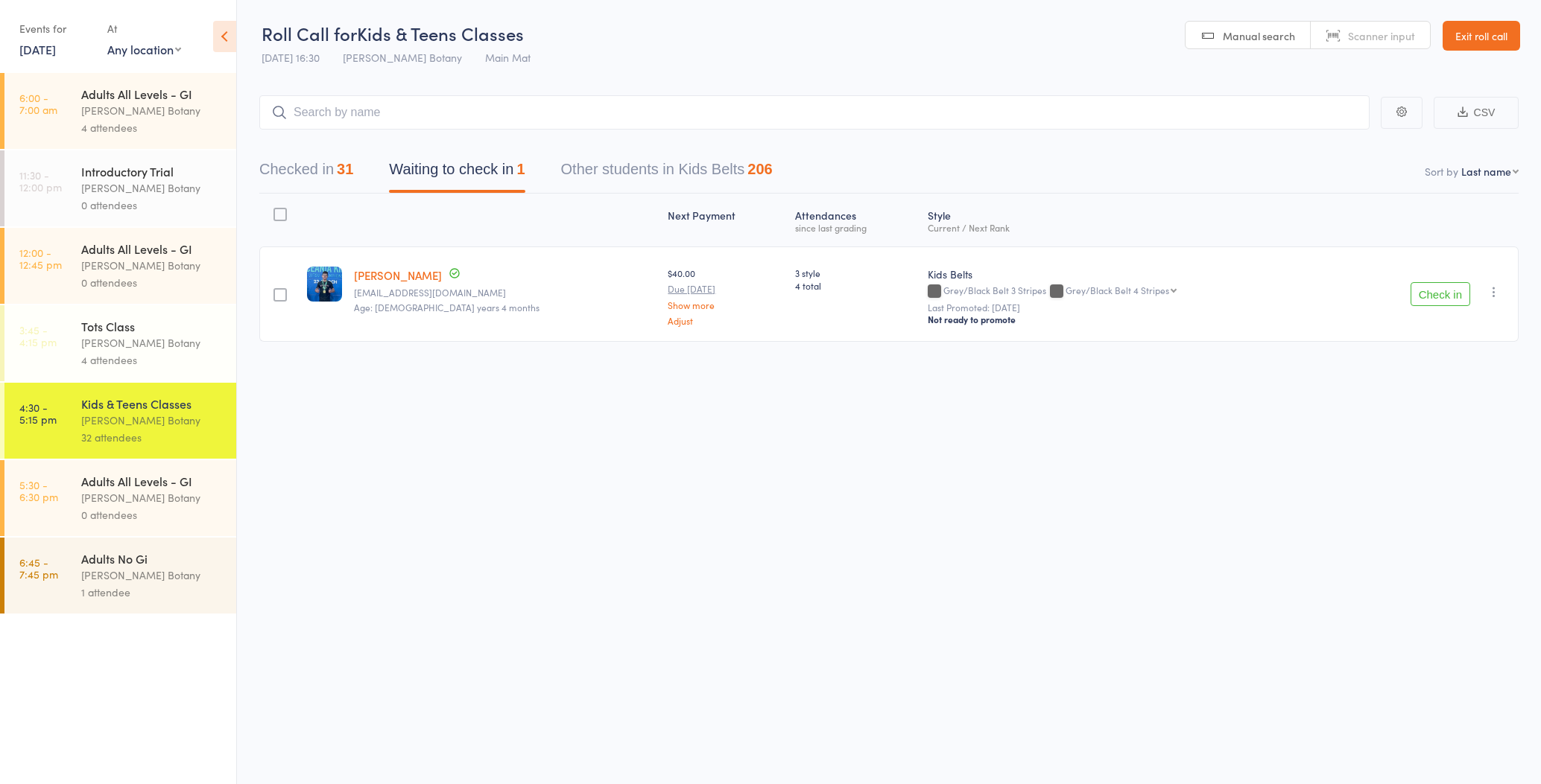
click at [295, 174] on button "Checked in 31" at bounding box center [306, 173] width 94 height 39
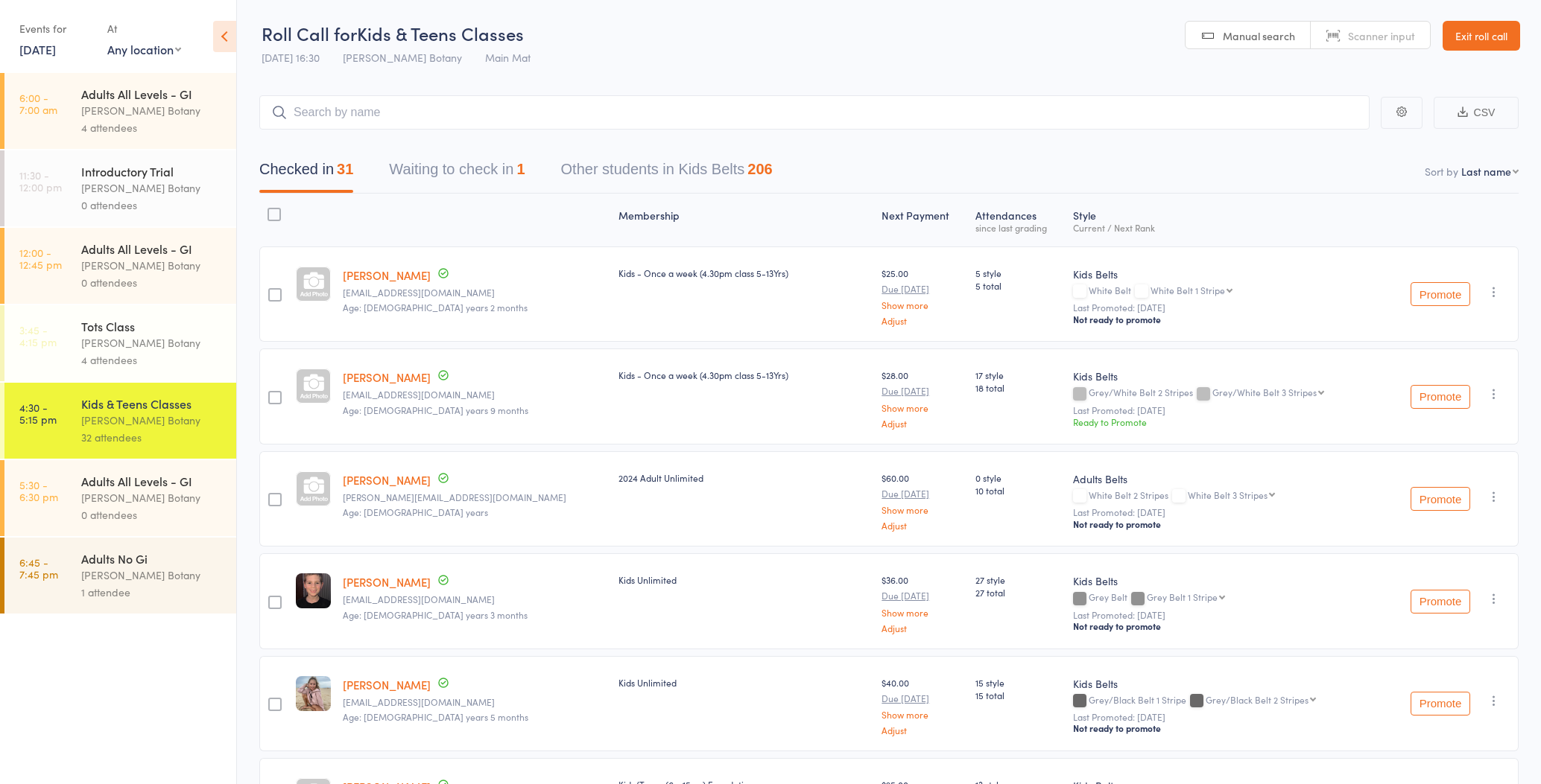
click at [335, 117] on input "search" at bounding box center [814, 112] width 1110 height 34
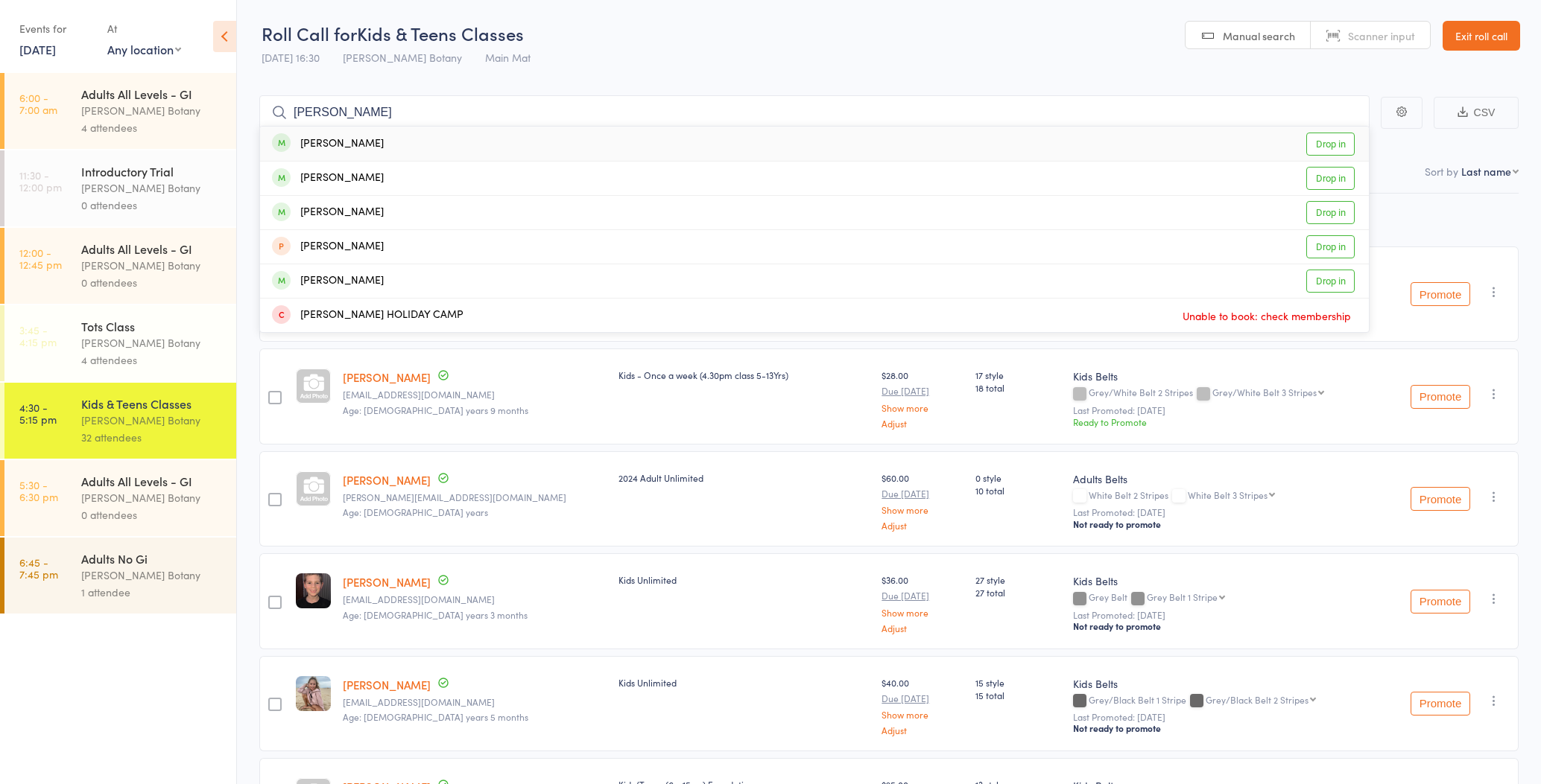
type input "[PERSON_NAME]"
click at [341, 144] on div "[PERSON_NAME]" at bounding box center [328, 144] width 112 height 17
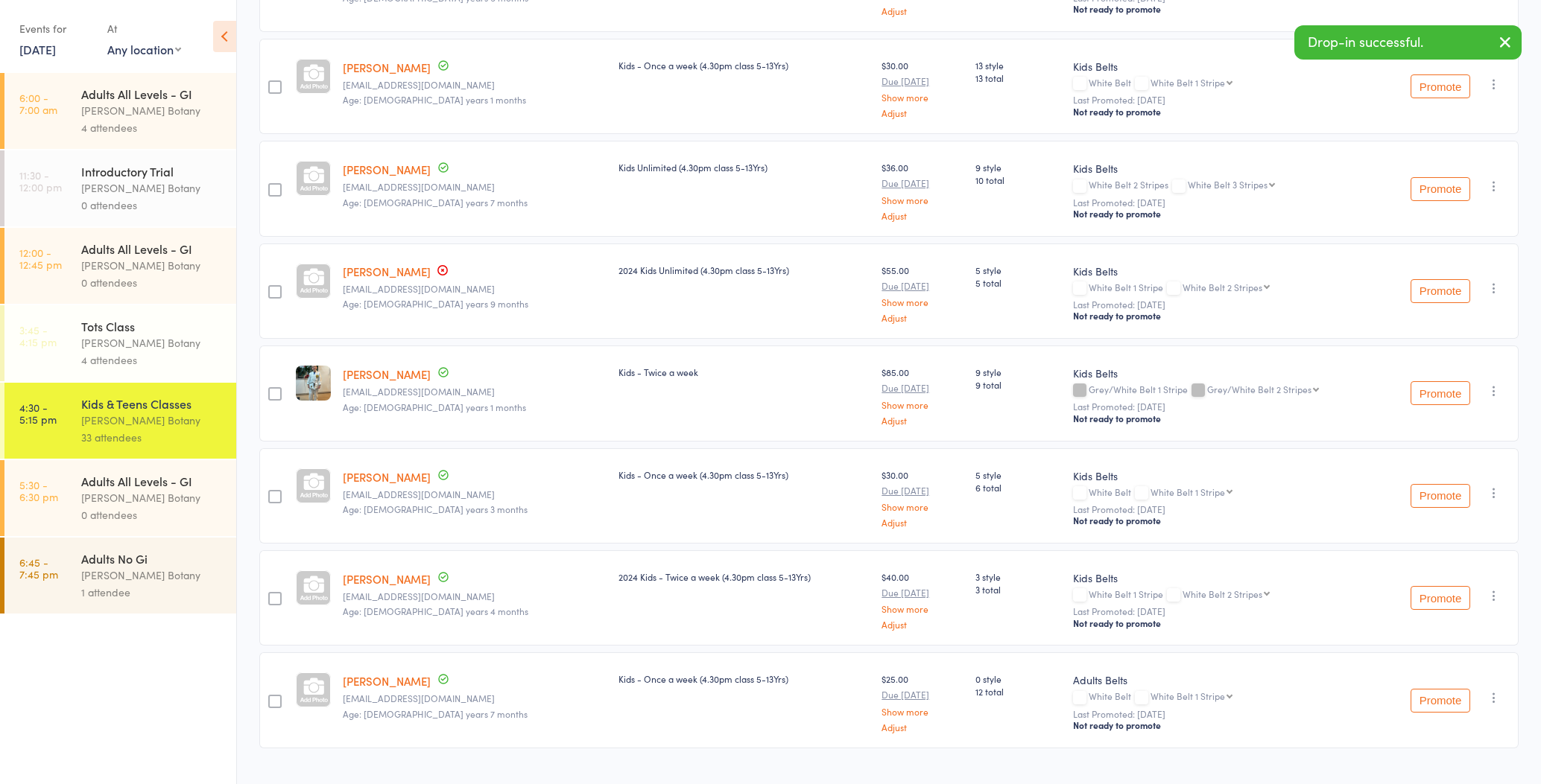
scroll to position [2762, 0]
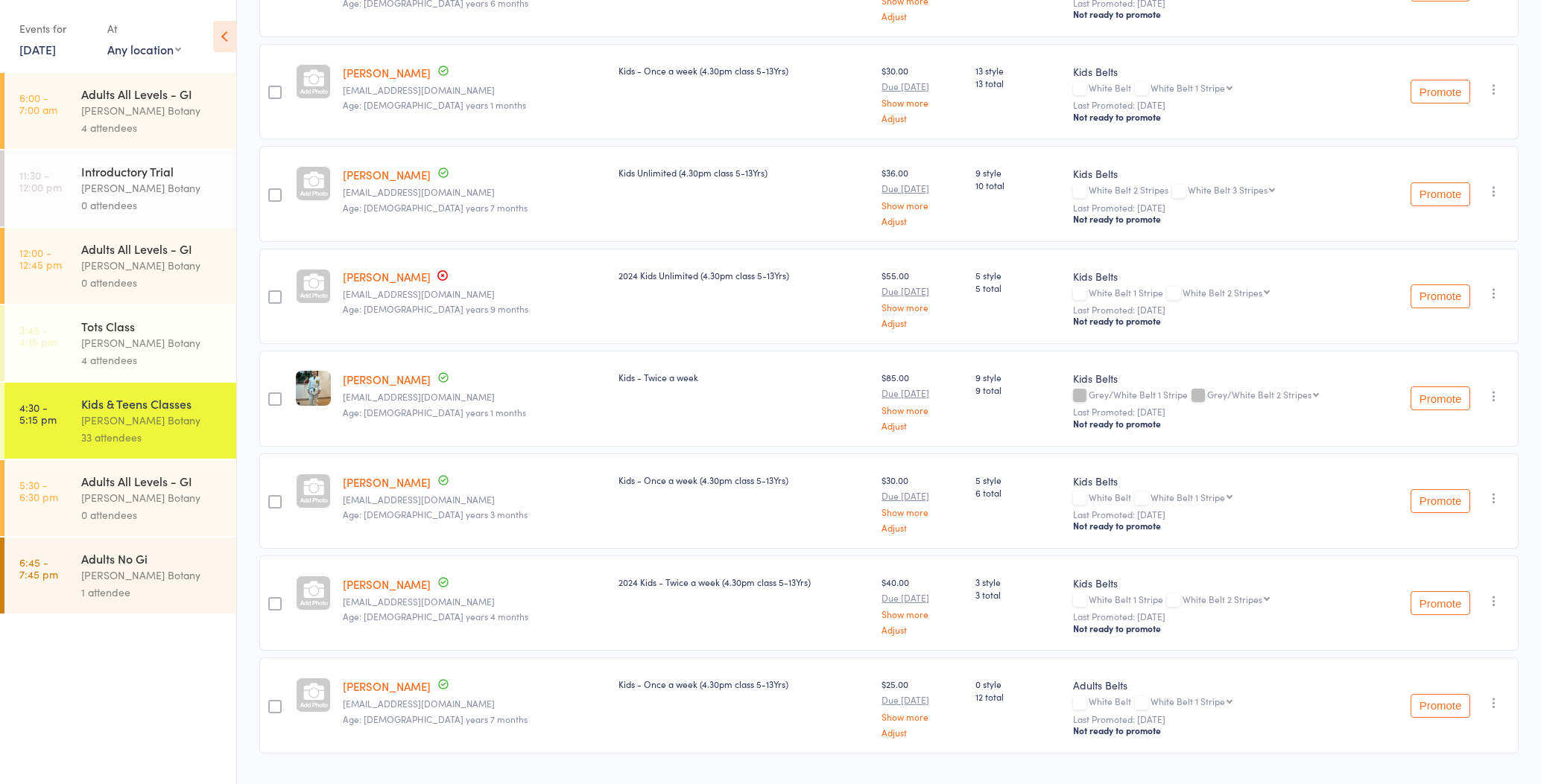
click at [1493, 495] on icon "button" at bounding box center [1494, 498] width 15 height 15
click at [1447, 642] on li "Remove" at bounding box center [1441, 647] width 123 height 20
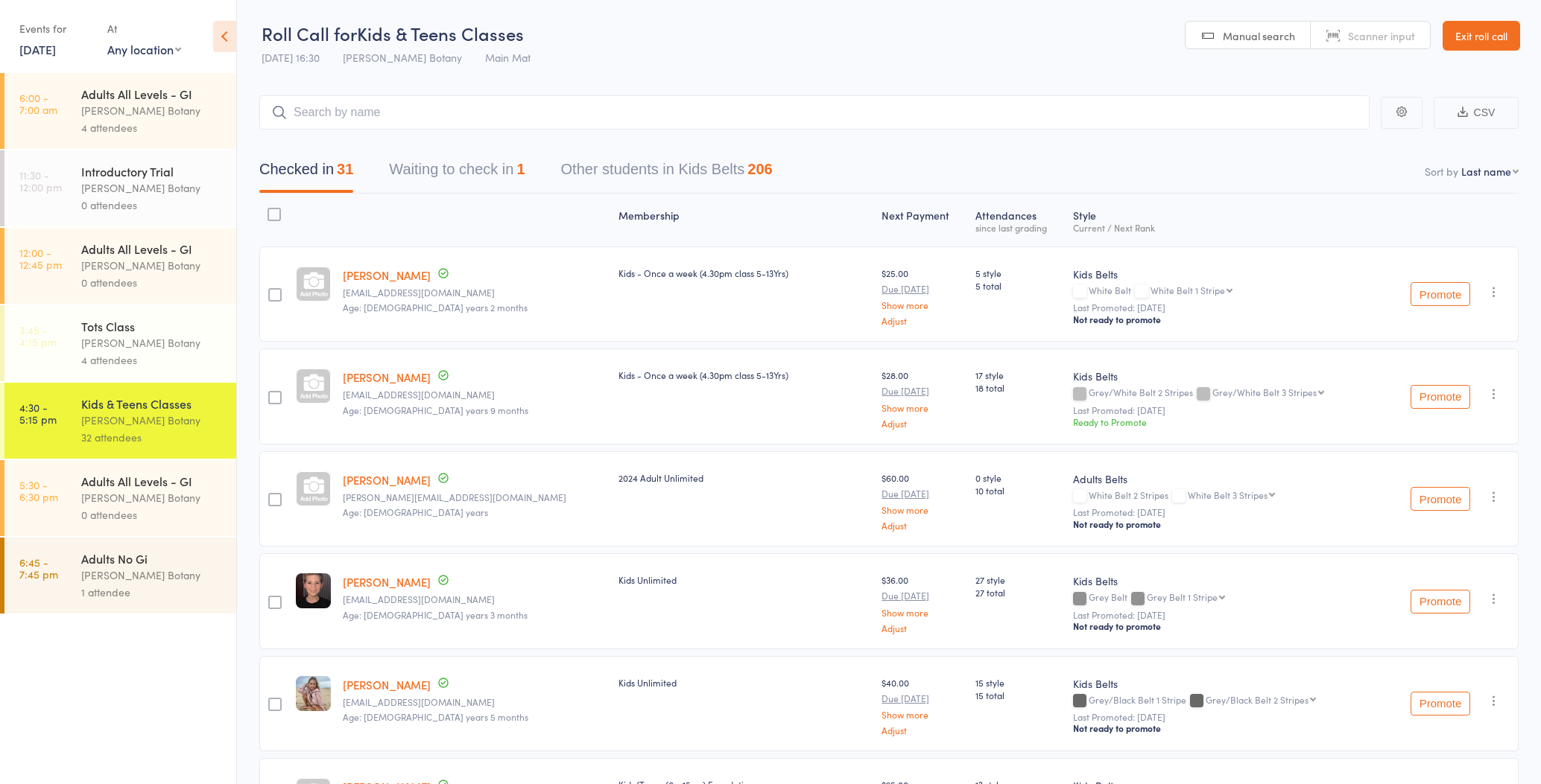
scroll to position [0, 0]
click at [560, 111] on input "search" at bounding box center [814, 112] width 1110 height 34
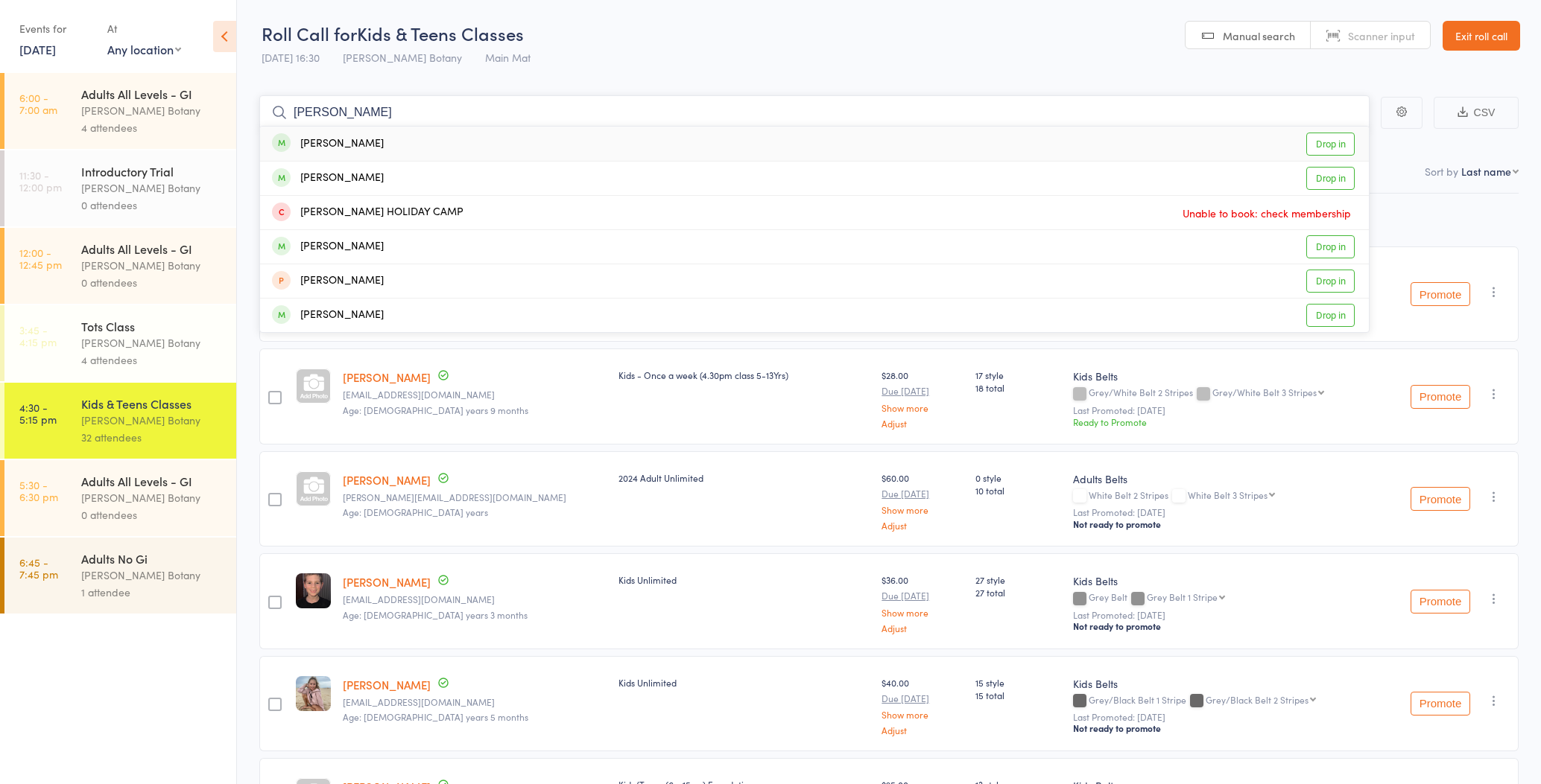
type input "[PERSON_NAME]"
drag, startPoint x: 559, startPoint y: 111, endPoint x: 368, endPoint y: 166, distance: 198.8
click at [370, 177] on div "[PERSON_NAME]" at bounding box center [328, 178] width 112 height 17
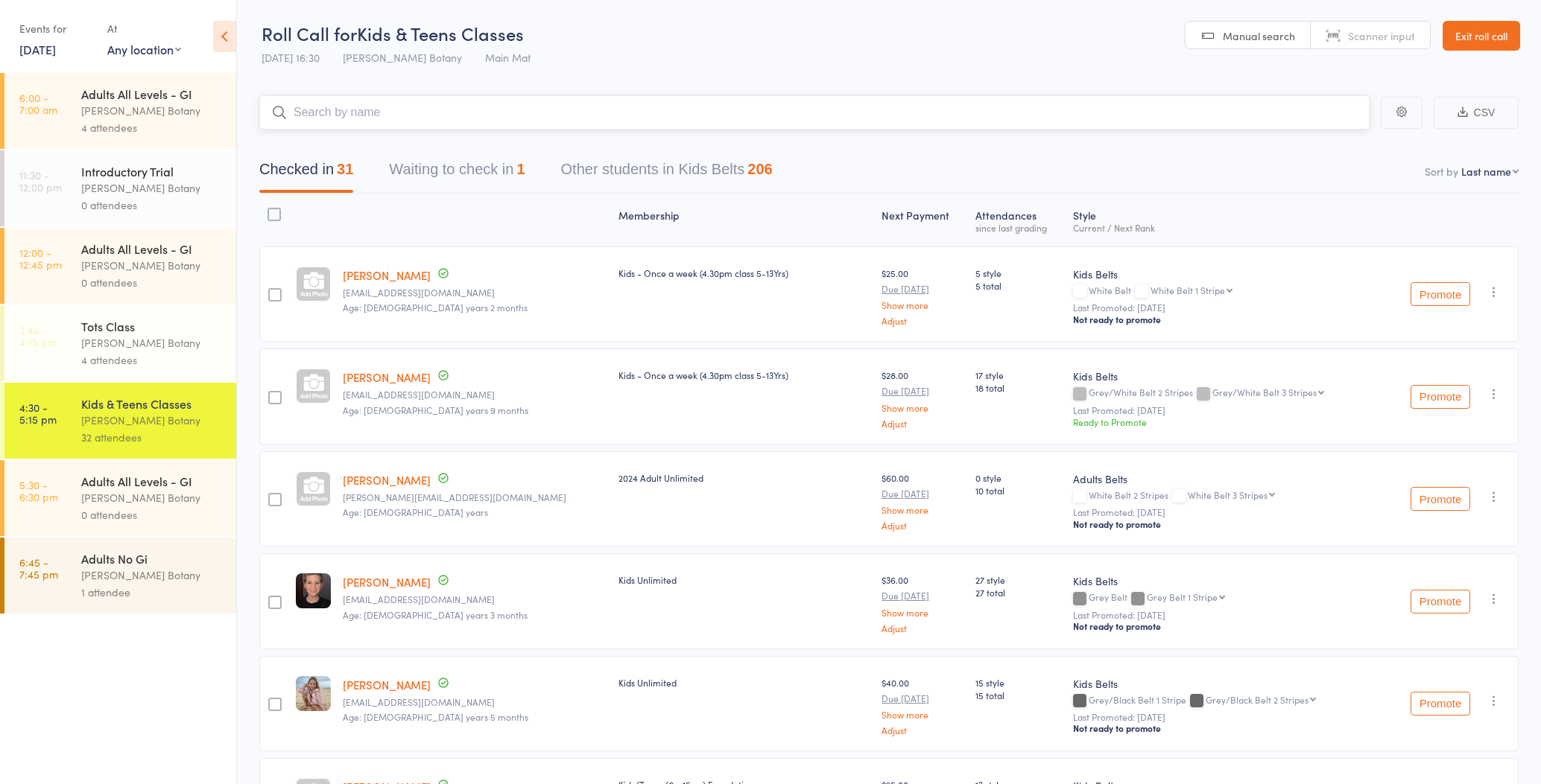
click at [362, 114] on input "search" at bounding box center [814, 112] width 1110 height 34
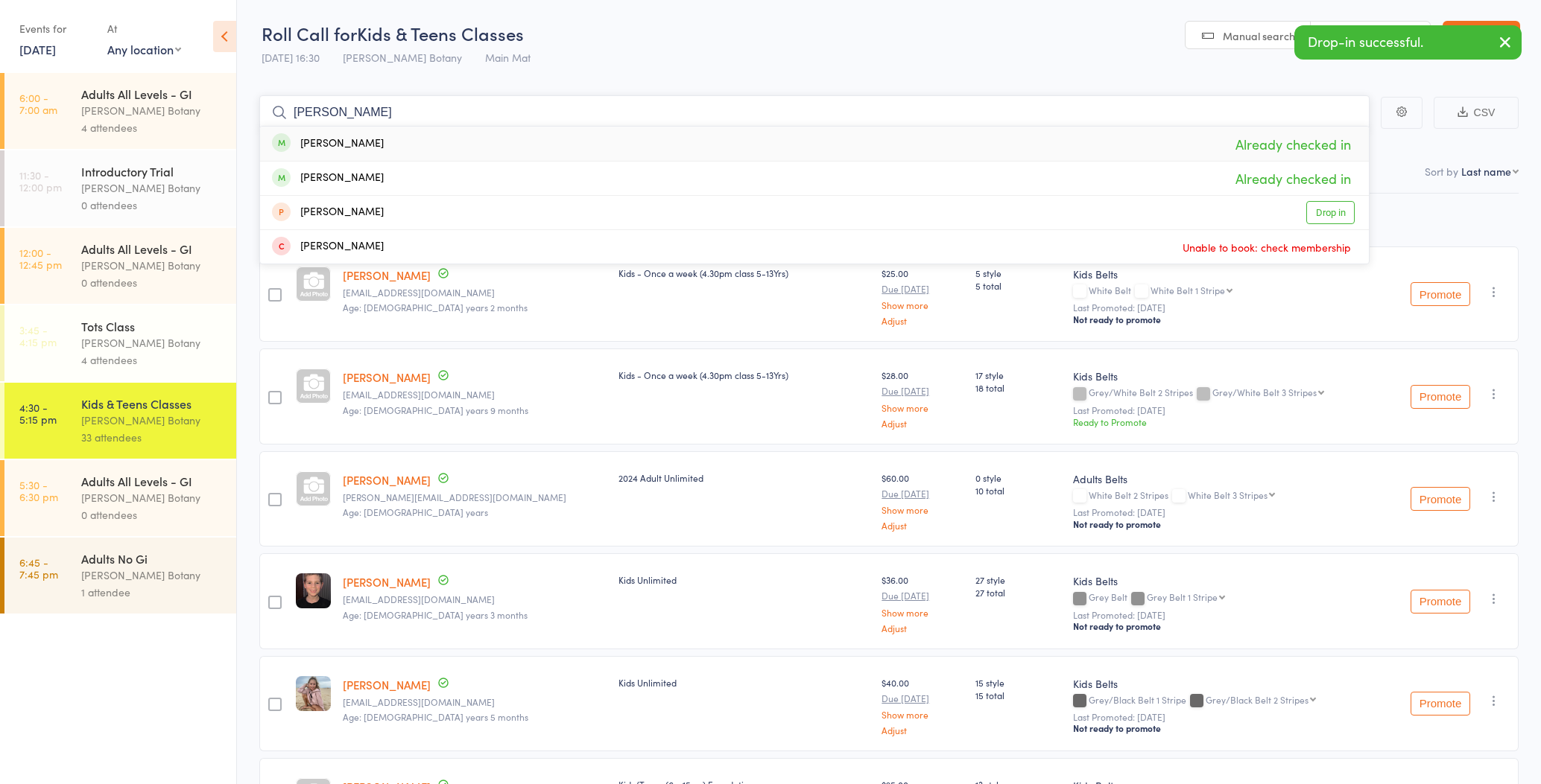
type input "[PERSON_NAME]"
drag, startPoint x: 362, startPoint y: 114, endPoint x: 361, endPoint y: 144, distance: 30.0
click at [361, 144] on div "[PERSON_NAME]" at bounding box center [328, 144] width 112 height 17
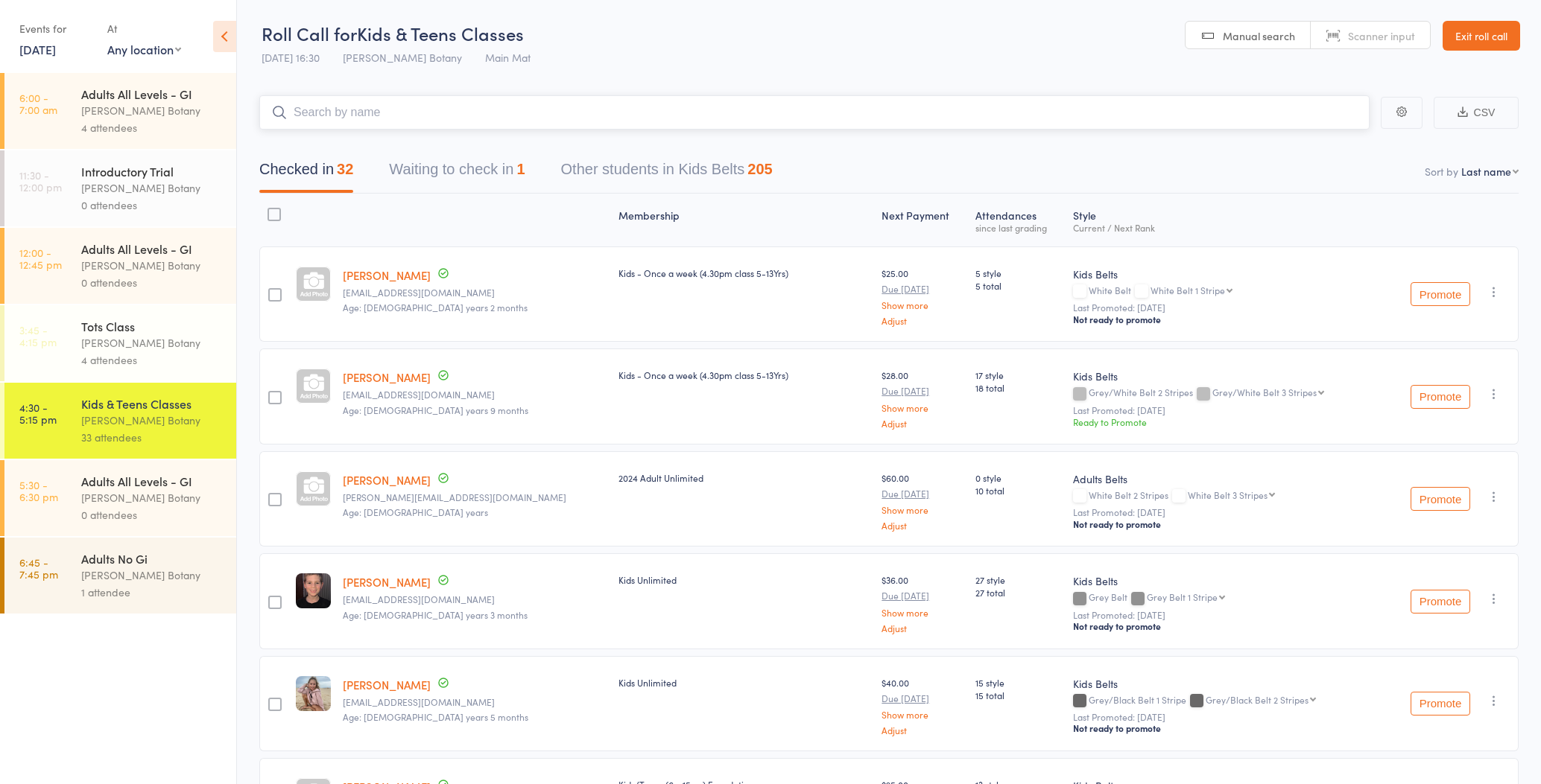
click at [375, 119] on input "search" at bounding box center [814, 112] width 1110 height 34
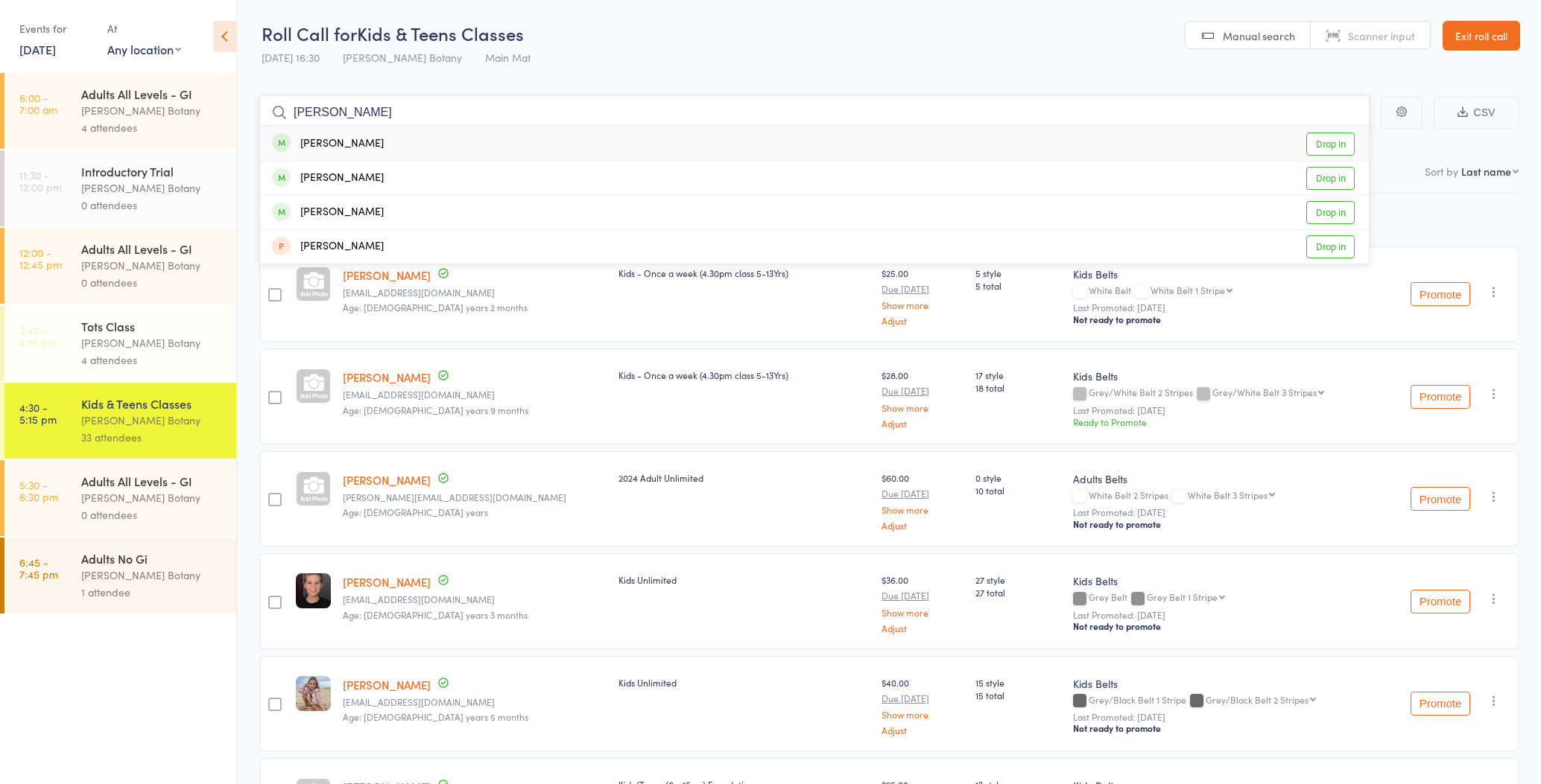
type input "[PERSON_NAME]"
drag, startPoint x: 375, startPoint y: 119, endPoint x: 371, endPoint y: 177, distance: 58.1
click at [371, 177] on div "[PERSON_NAME] Drop in" at bounding box center [815, 178] width 1109 height 34
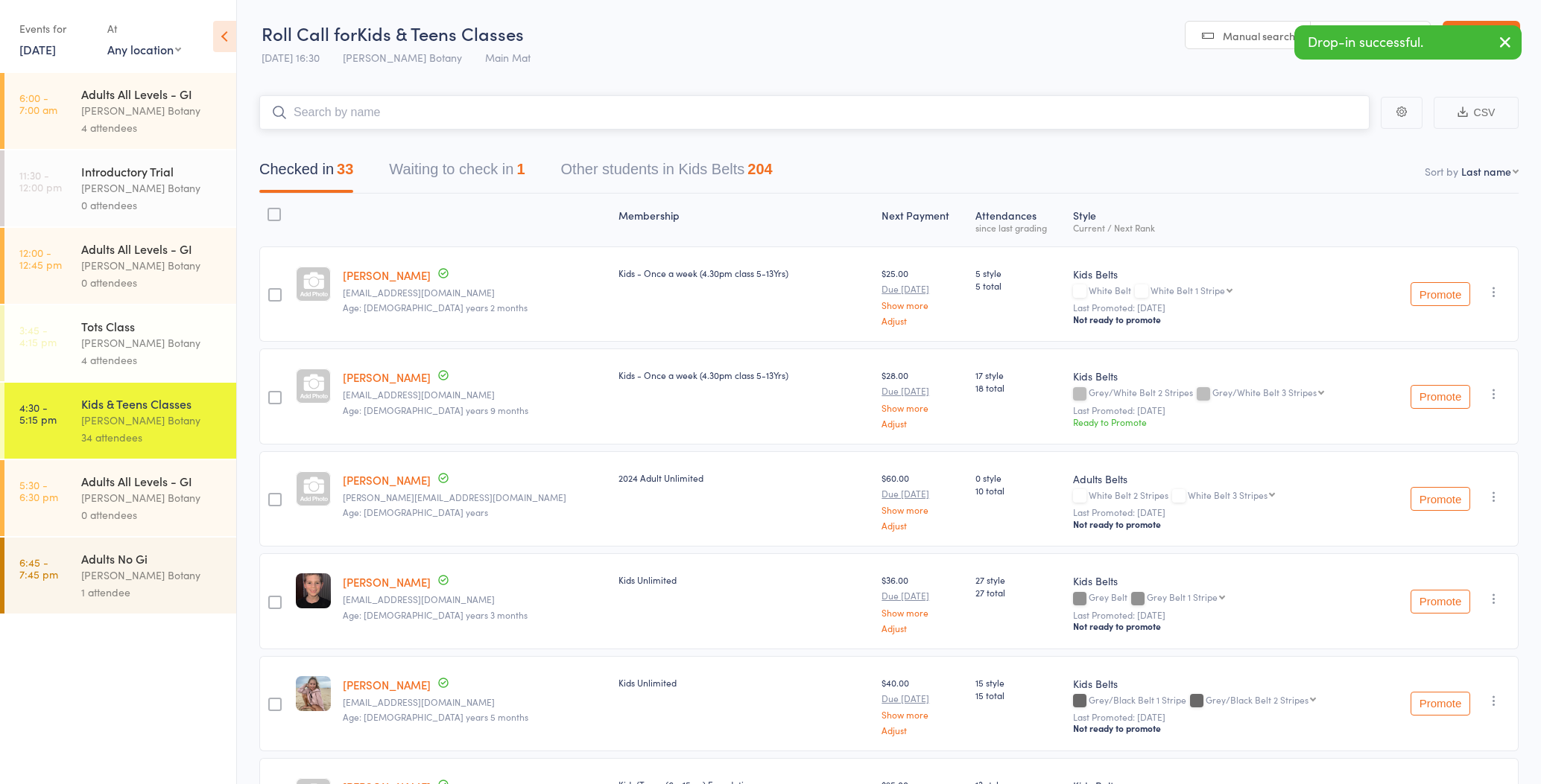
click at [400, 114] on input "search" at bounding box center [814, 112] width 1110 height 34
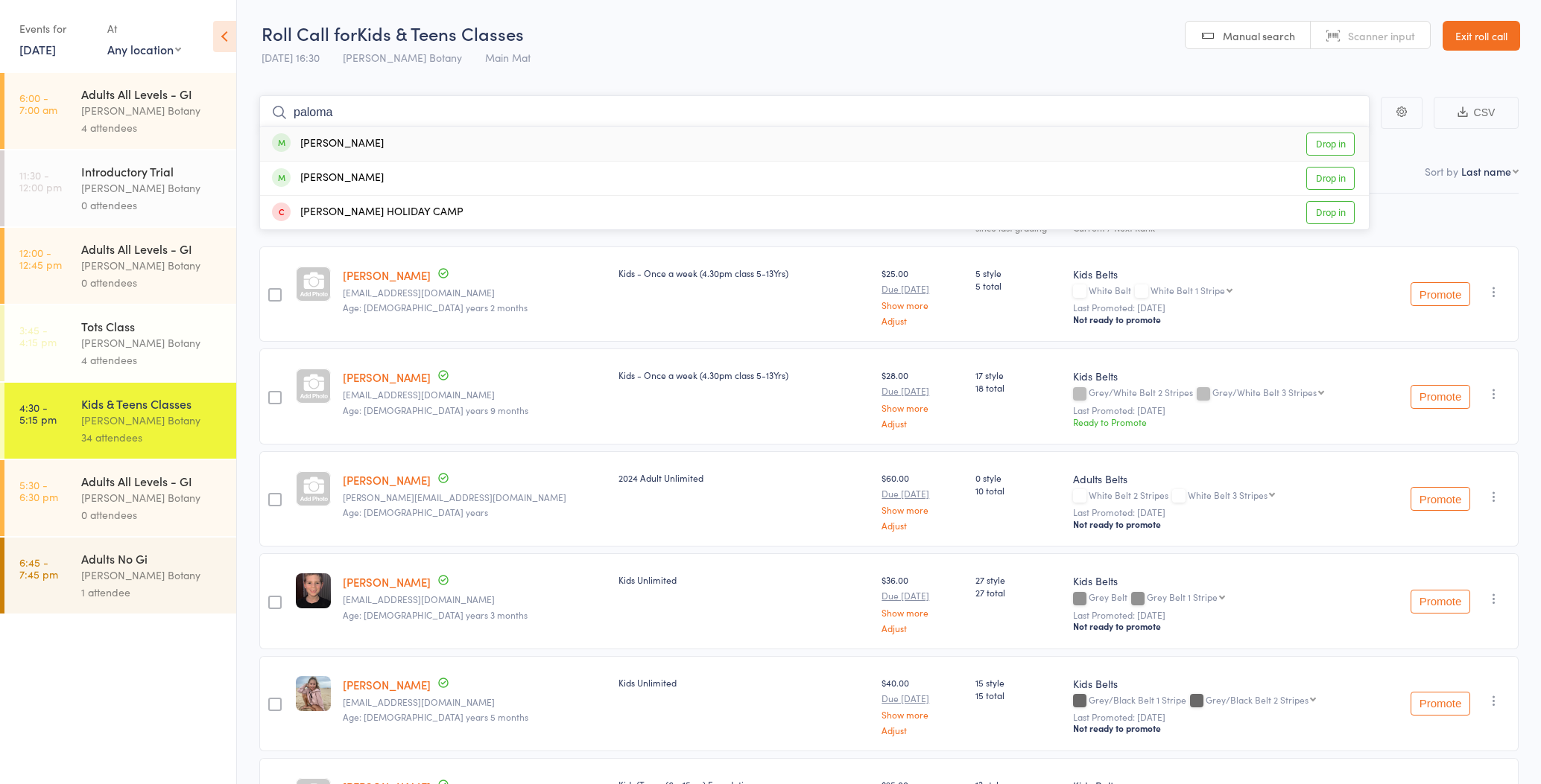
type input "paloma"
click at [387, 140] on div "[PERSON_NAME] Drop in" at bounding box center [815, 144] width 1109 height 34
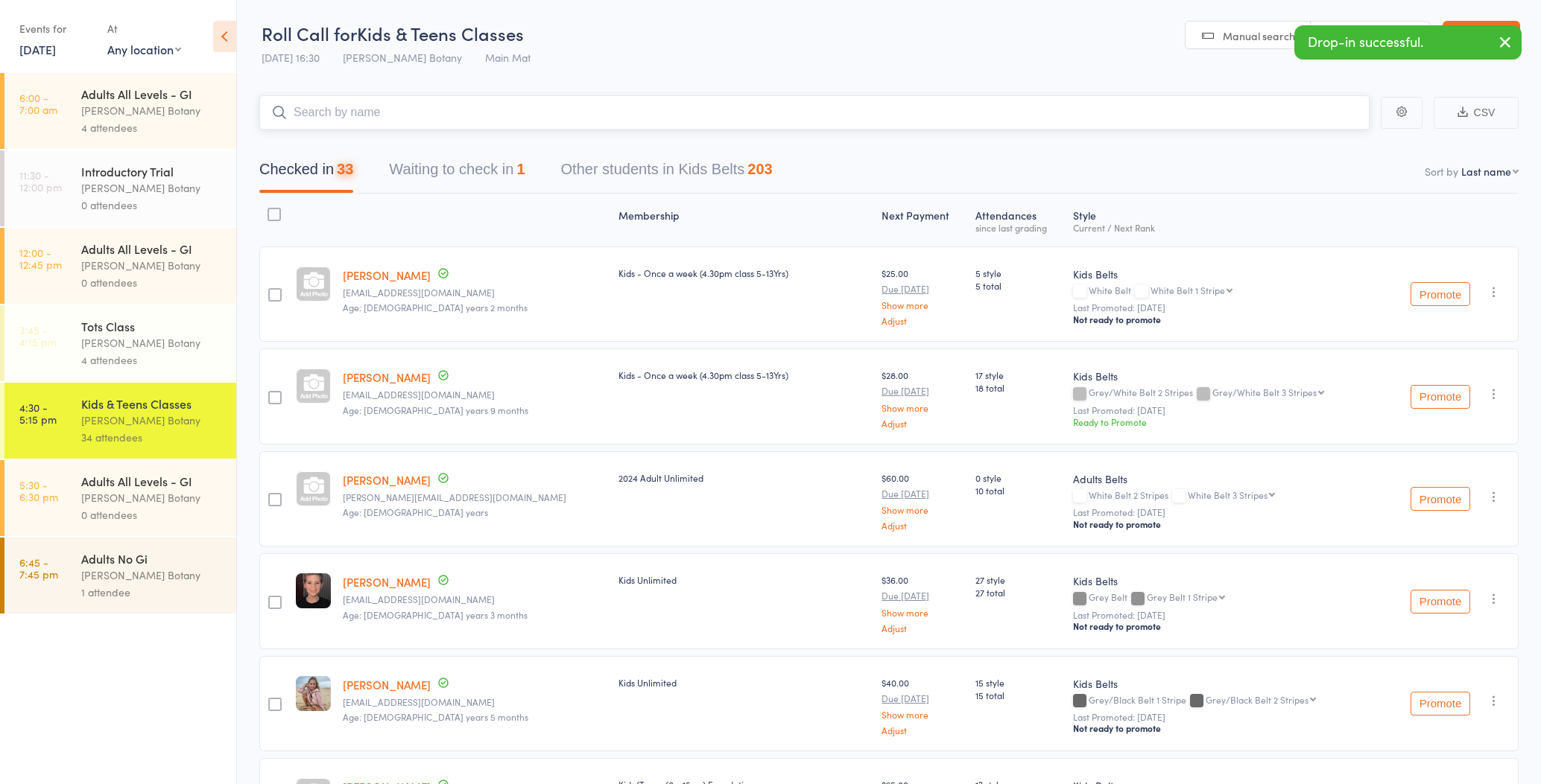
click at [386, 112] on input "search" at bounding box center [814, 112] width 1110 height 34
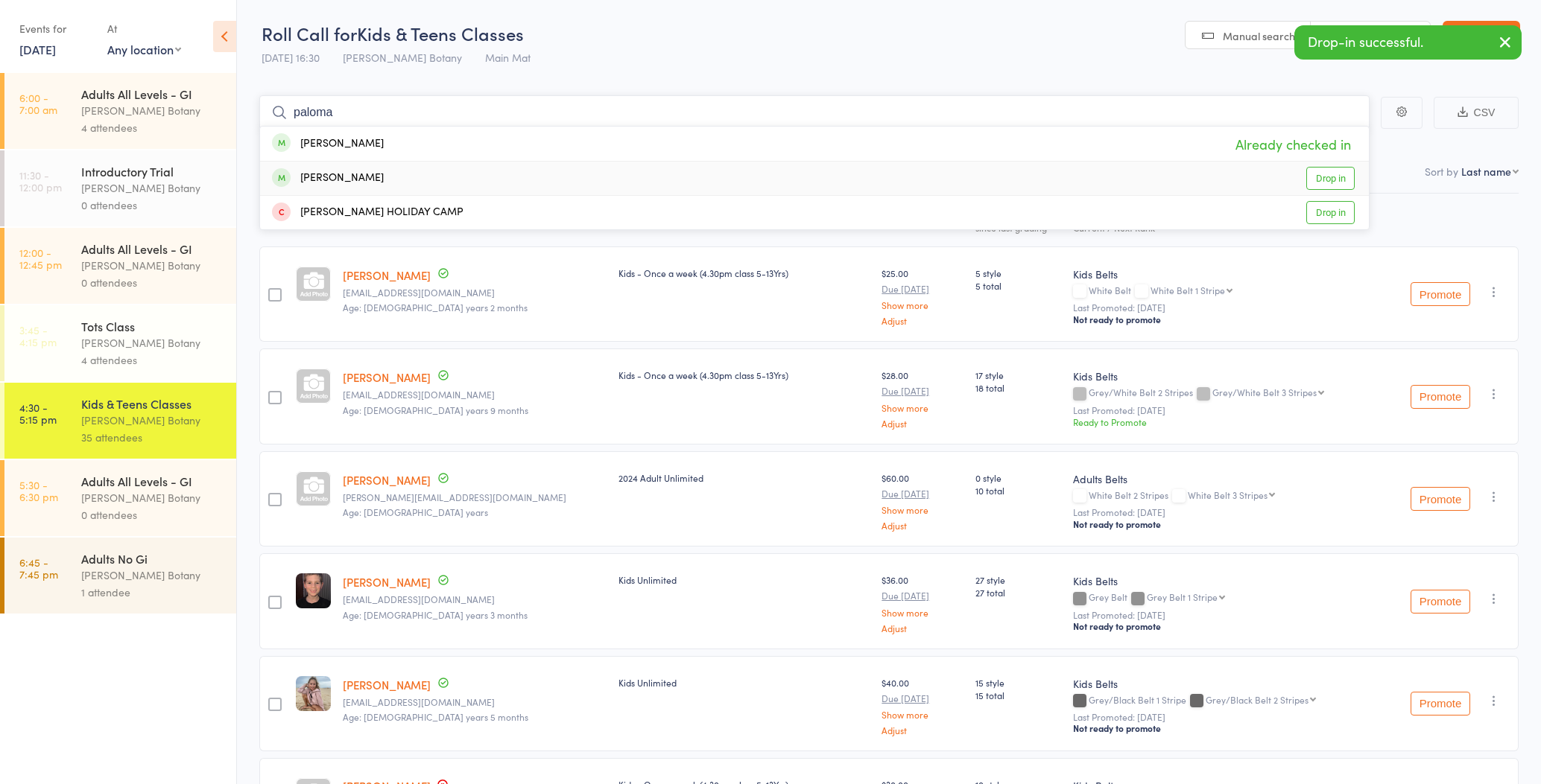
type input "paloma"
click at [351, 177] on div "[PERSON_NAME]" at bounding box center [328, 178] width 112 height 17
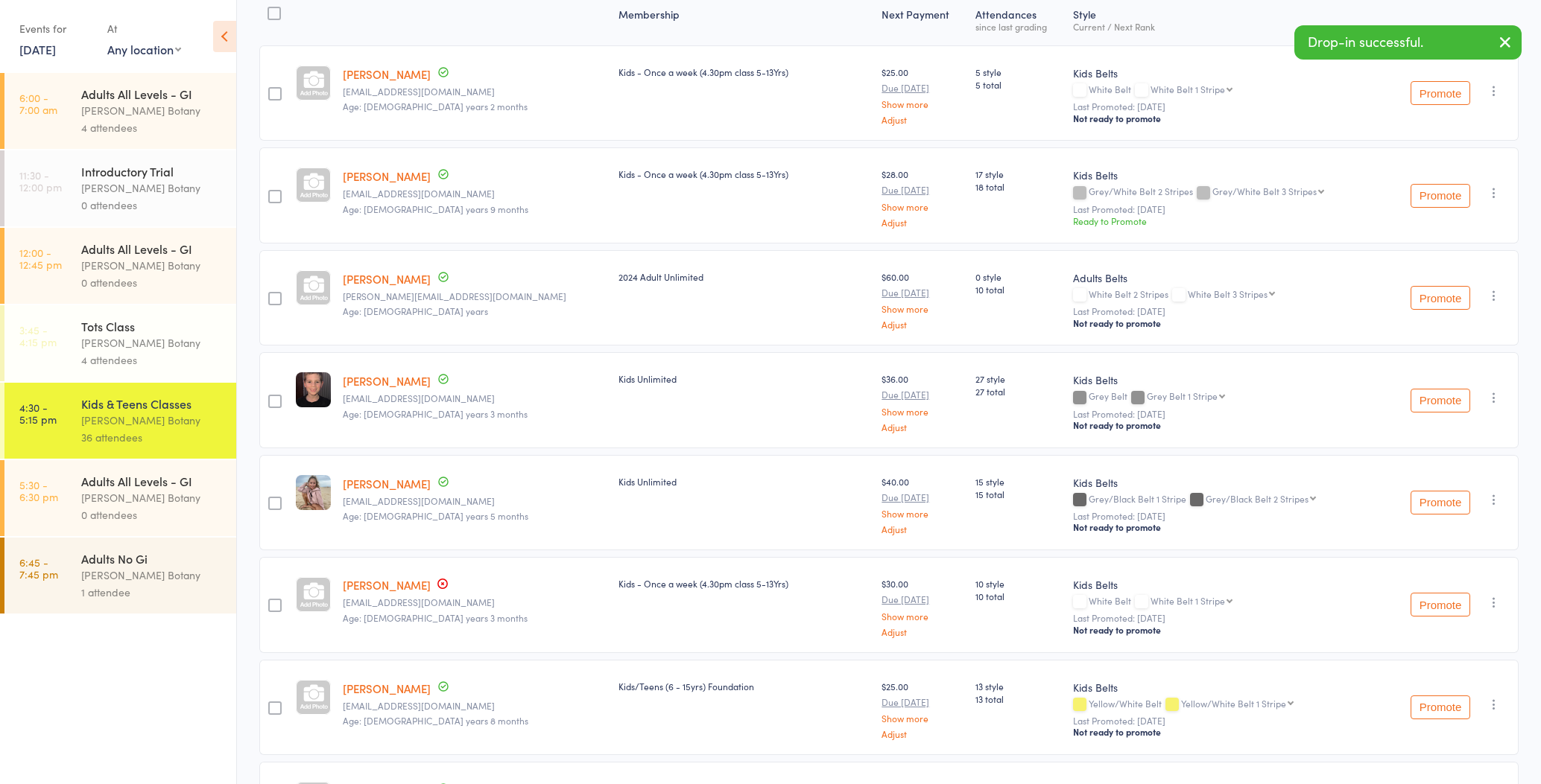
scroll to position [294, 0]
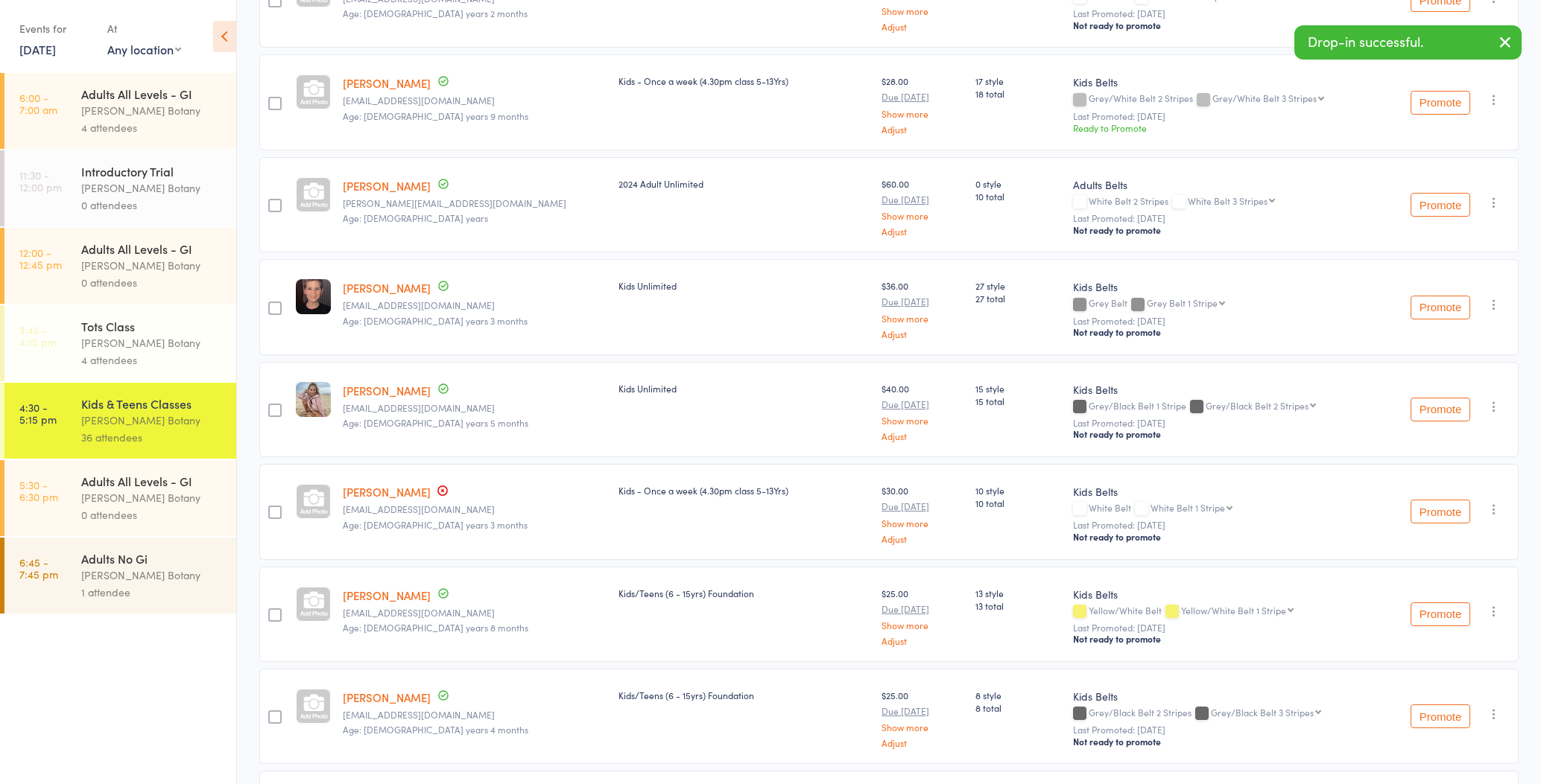
click at [1492, 511] on icon "button" at bounding box center [1494, 509] width 15 height 15
click at [1438, 653] on li "Remove" at bounding box center [1441, 658] width 123 height 20
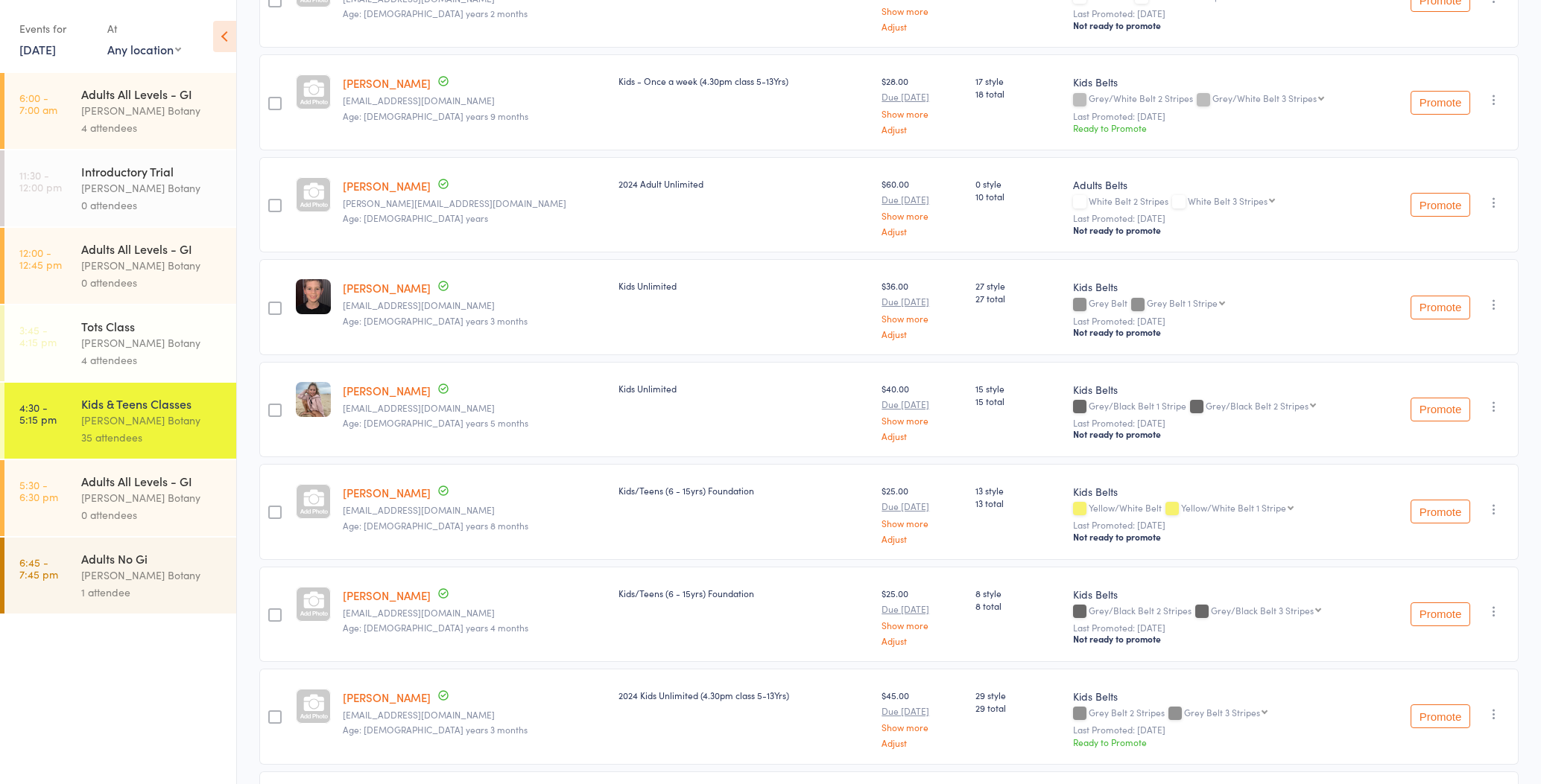
click at [155, 501] on div "[PERSON_NAME] Botany" at bounding box center [152, 497] width 142 height 17
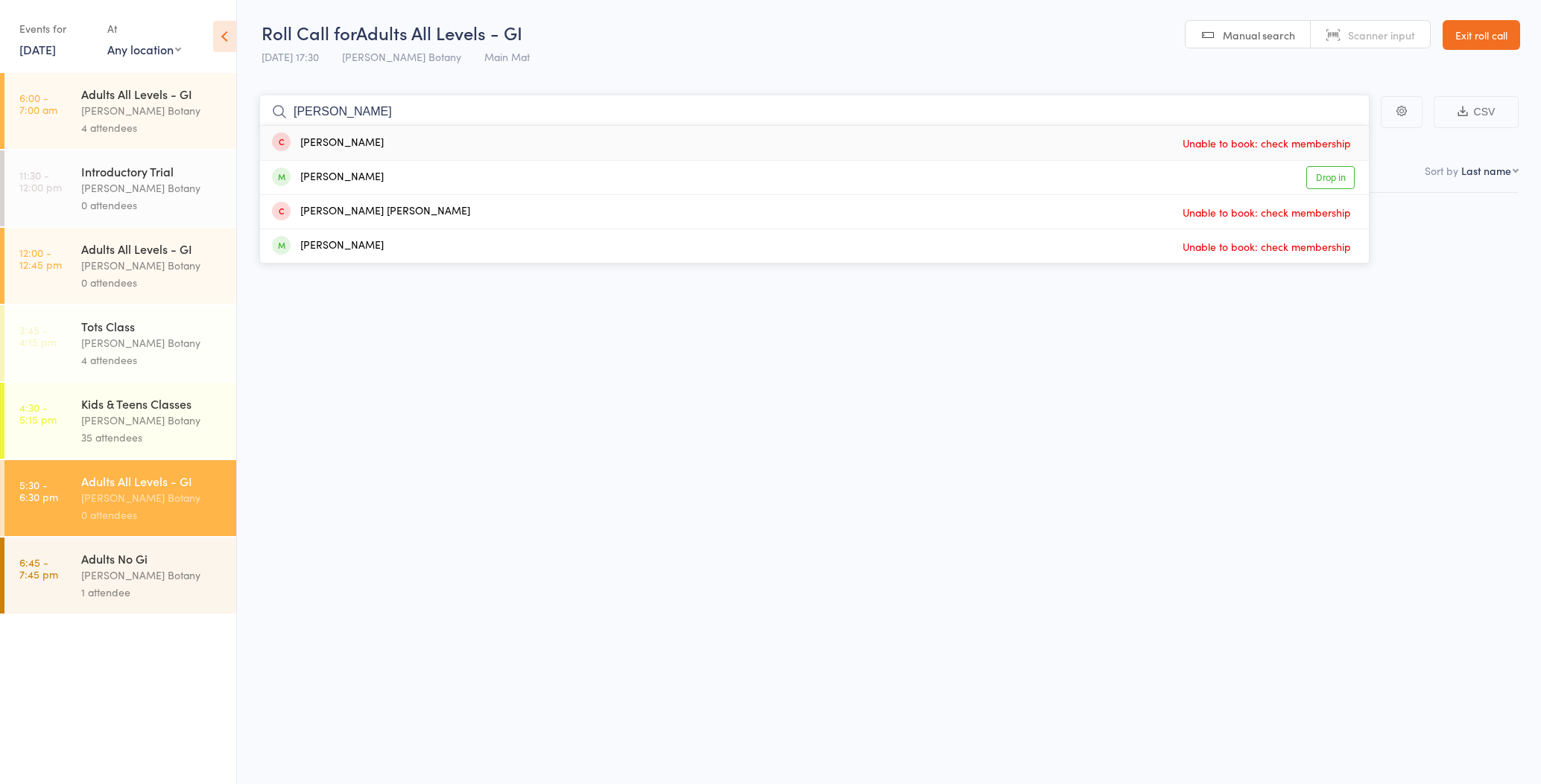
type input "[PERSON_NAME]"
drag, startPoint x: 504, startPoint y: 60, endPoint x: 389, endPoint y: 180, distance: 166.2
click at [389, 180] on div "[PERSON_NAME] Drop in" at bounding box center [815, 177] width 1109 height 34
